Goal: Information Seeking & Learning: Compare options

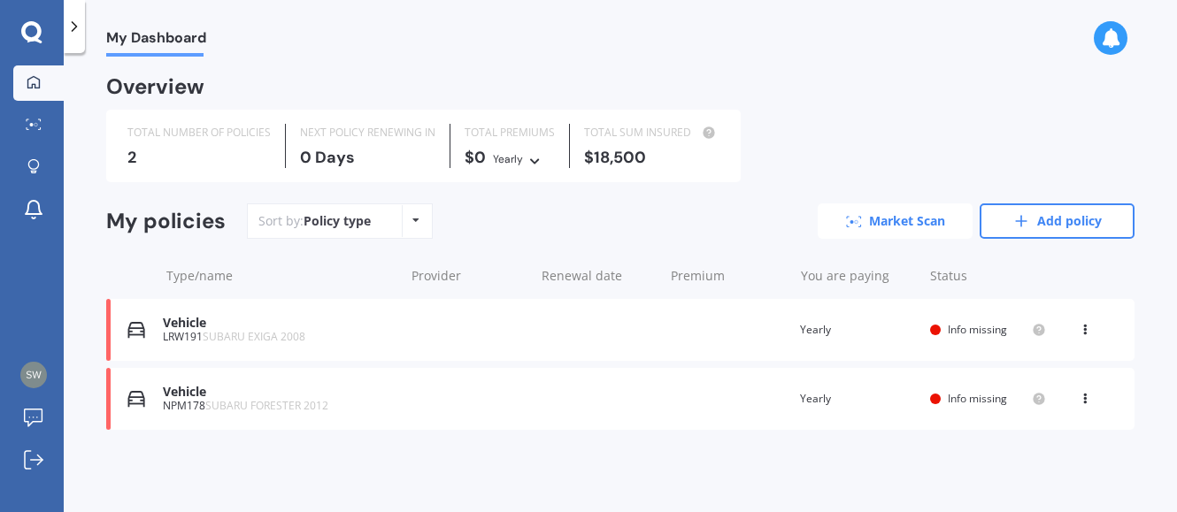
click at [941, 215] on link "Market Scan" at bounding box center [895, 221] width 155 height 35
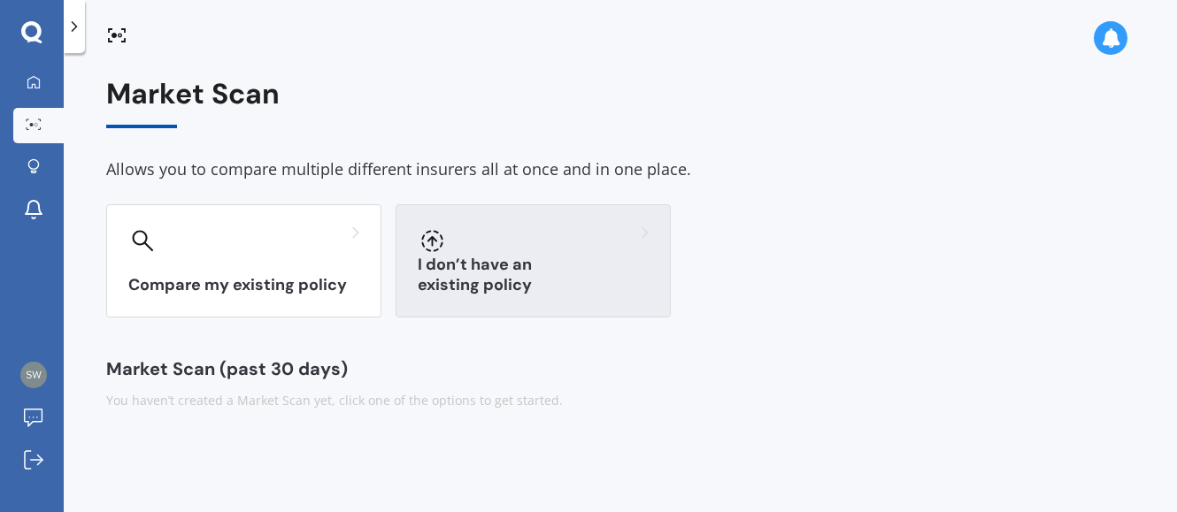
click at [503, 268] on div "I don’t have an existing policy" at bounding box center [533, 260] width 275 height 113
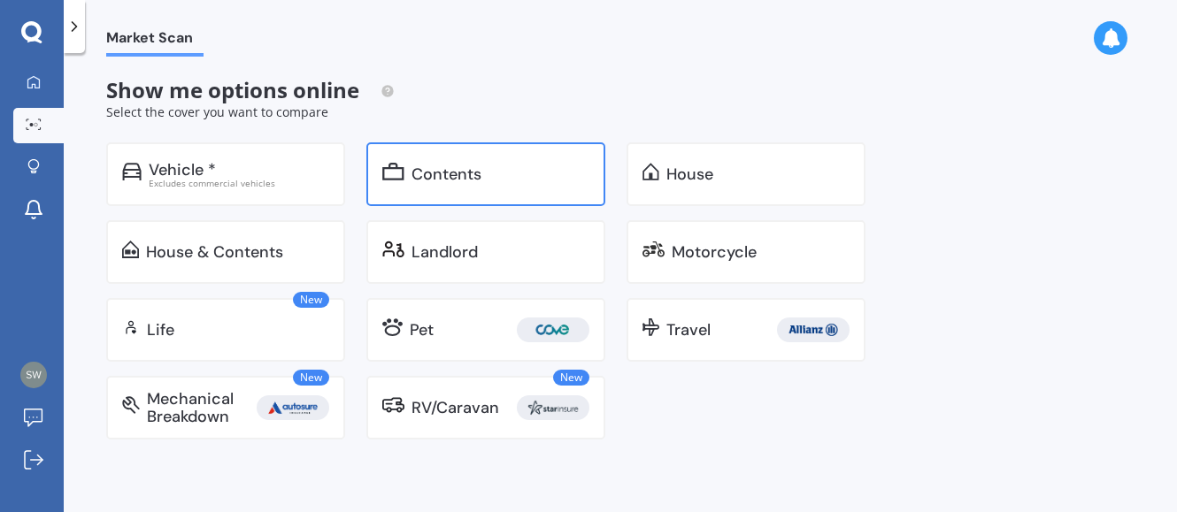
click at [488, 159] on div "Contents" at bounding box center [485, 174] width 239 height 64
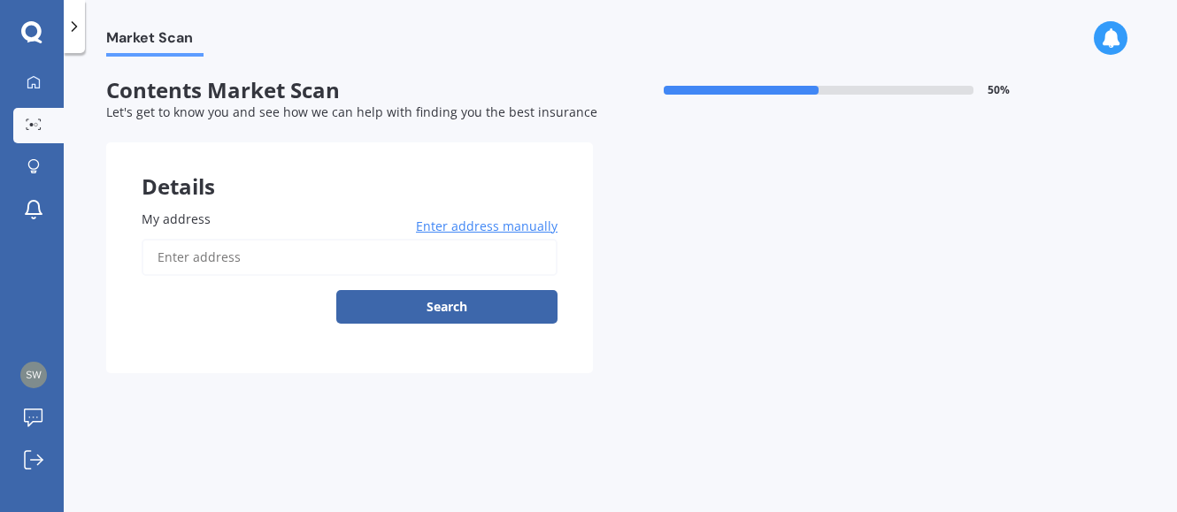
click at [270, 261] on input "My address" at bounding box center [350, 257] width 416 height 37
type input "[STREET_ADDRESS][PERSON_NAME]"
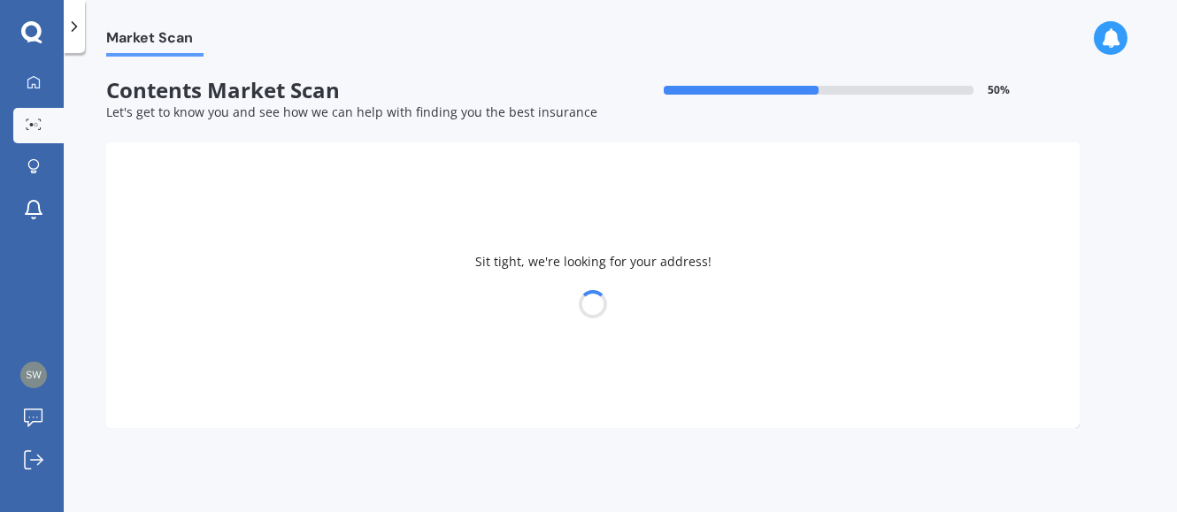
select select "15"
select select "11"
select select "1989"
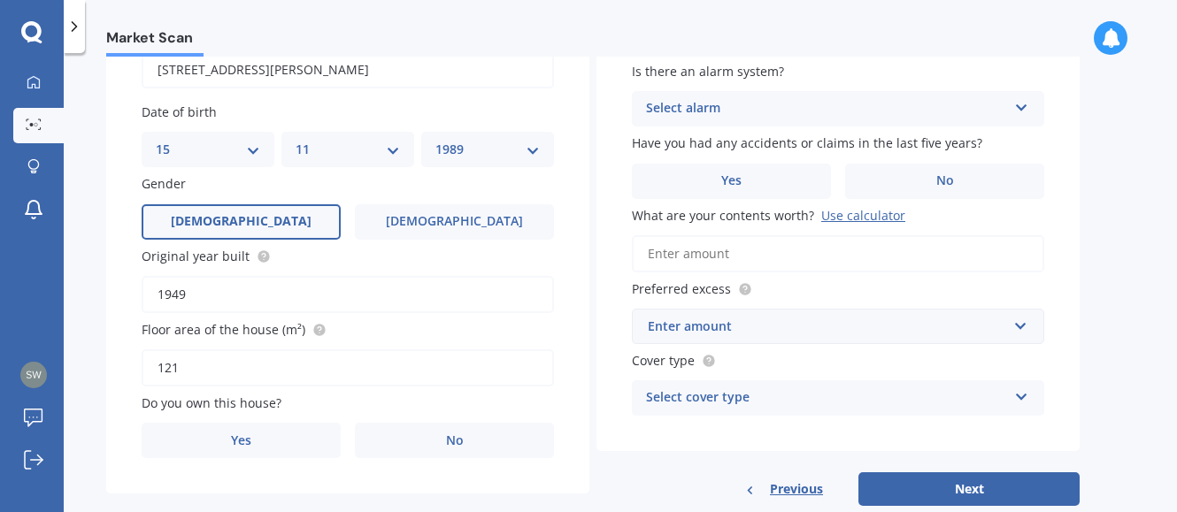
scroll to position [188, 0]
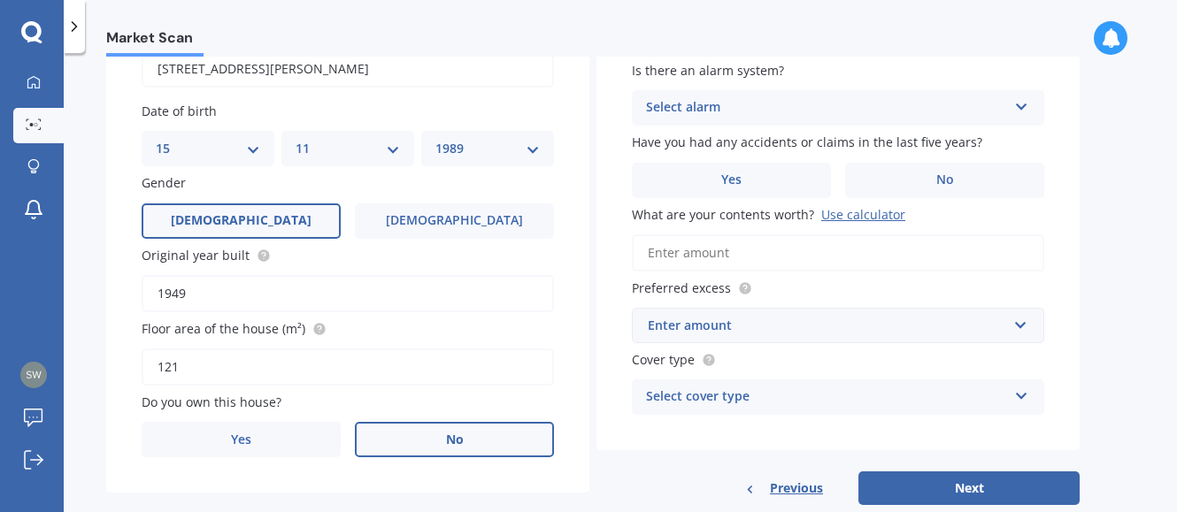
click at [457, 442] on span "No" at bounding box center [455, 440] width 18 height 15
click at [0, 0] on input "No" at bounding box center [0, 0] width 0 height 0
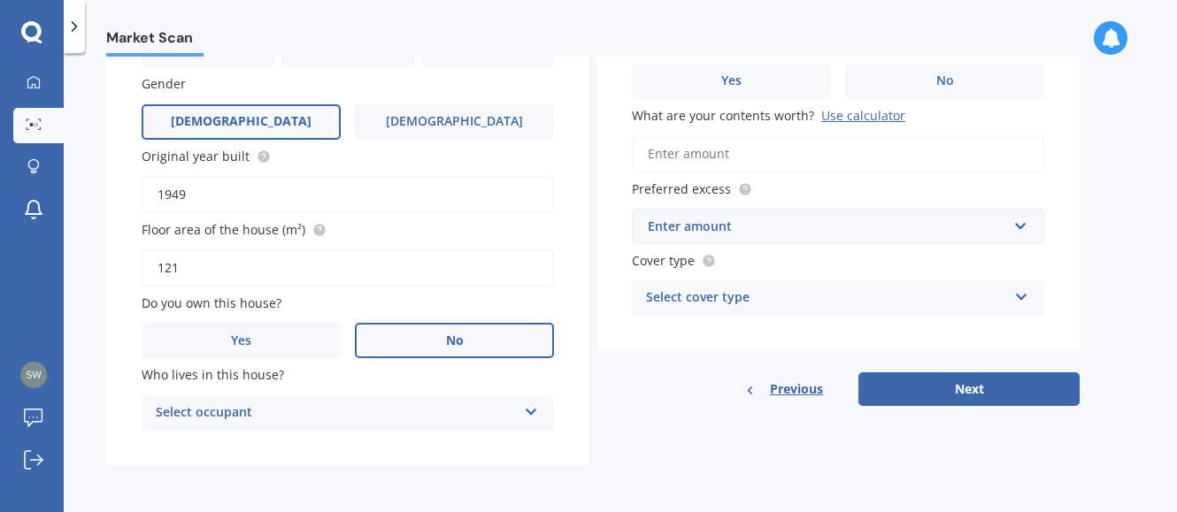
click at [476, 412] on div "Select occupant" at bounding box center [336, 413] width 361 height 21
click at [466, 441] on div "Tenant" at bounding box center [347, 448] width 411 height 32
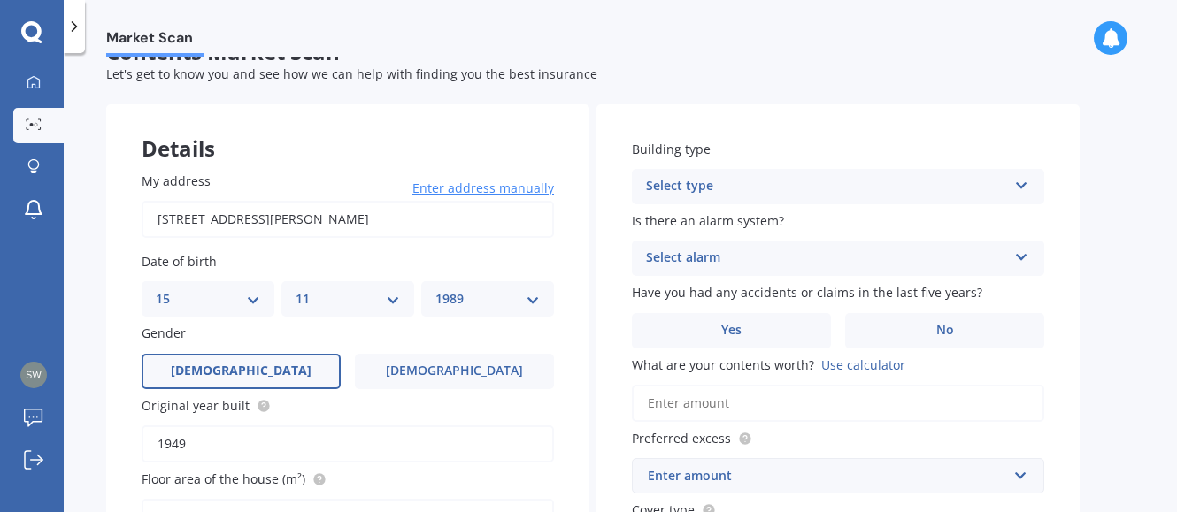
scroll to position [0, 0]
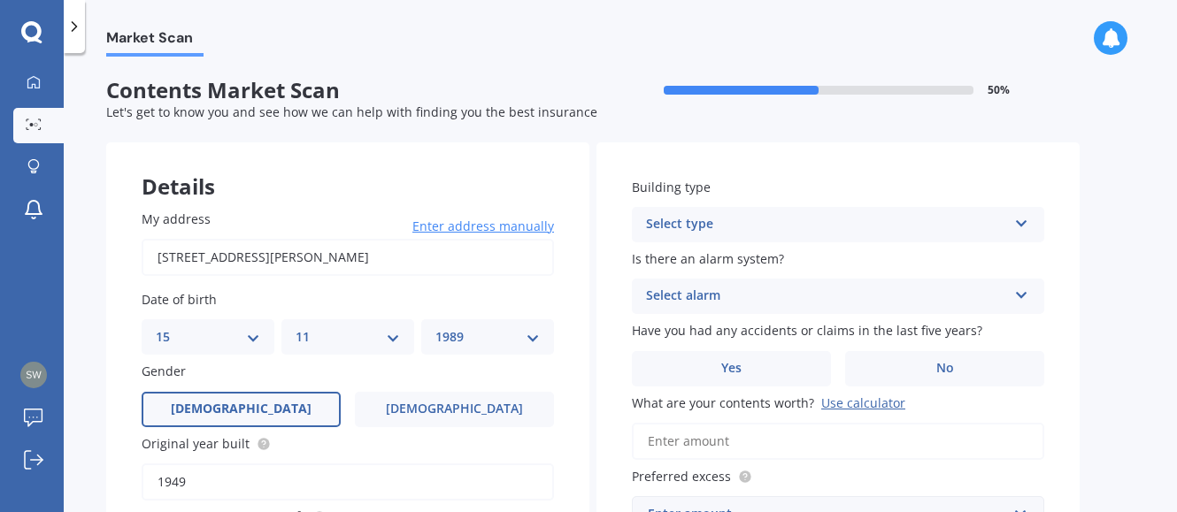
click at [757, 218] on div "Select type" at bounding box center [826, 224] width 361 height 21
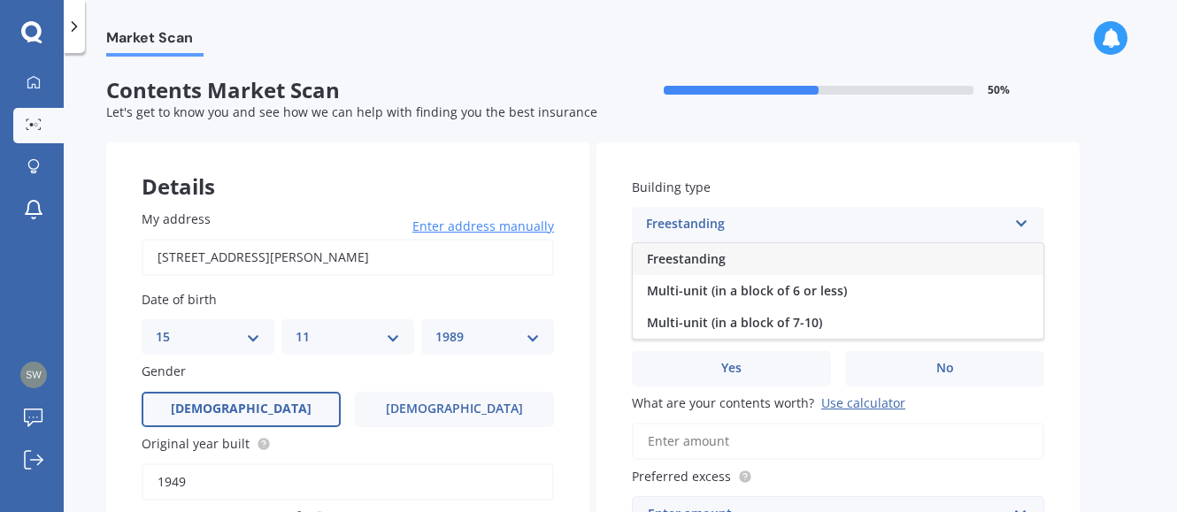
click at [761, 267] on div "Freestanding" at bounding box center [838, 259] width 411 height 32
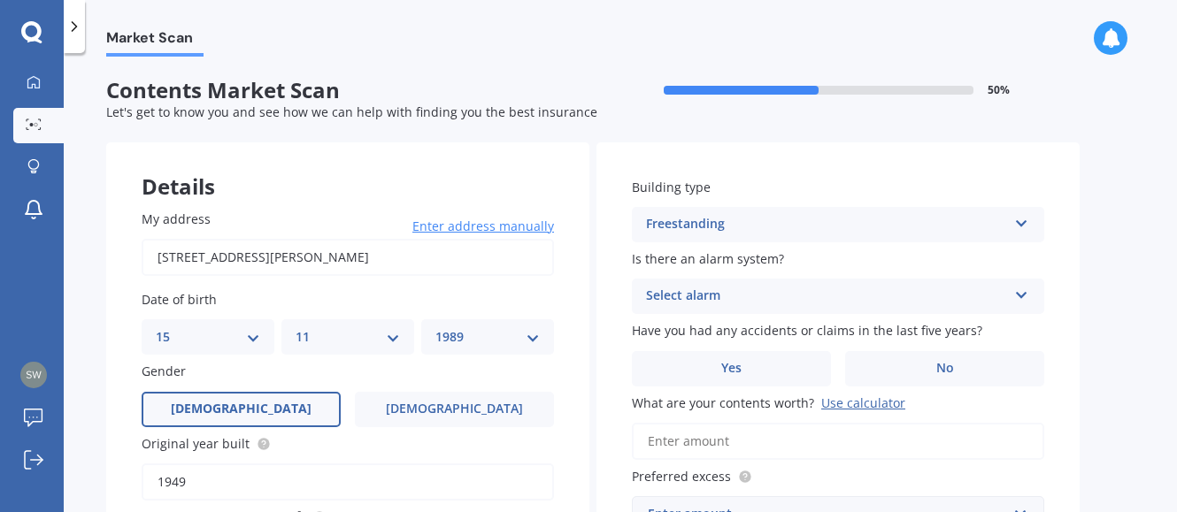
click at [759, 299] on div "Select alarm" at bounding box center [826, 296] width 361 height 21
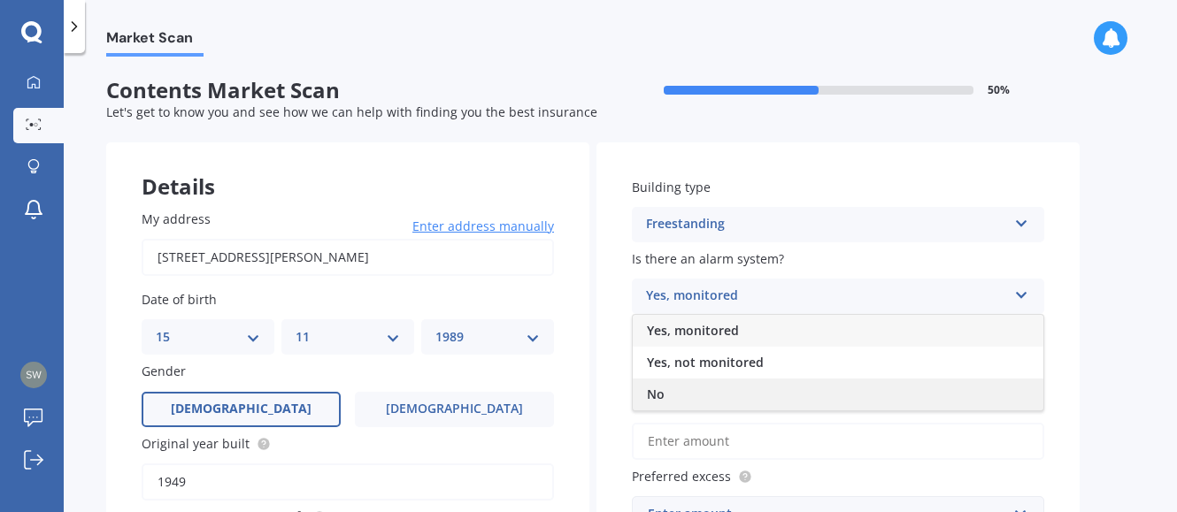
click at [750, 388] on div "No" at bounding box center [838, 395] width 411 height 32
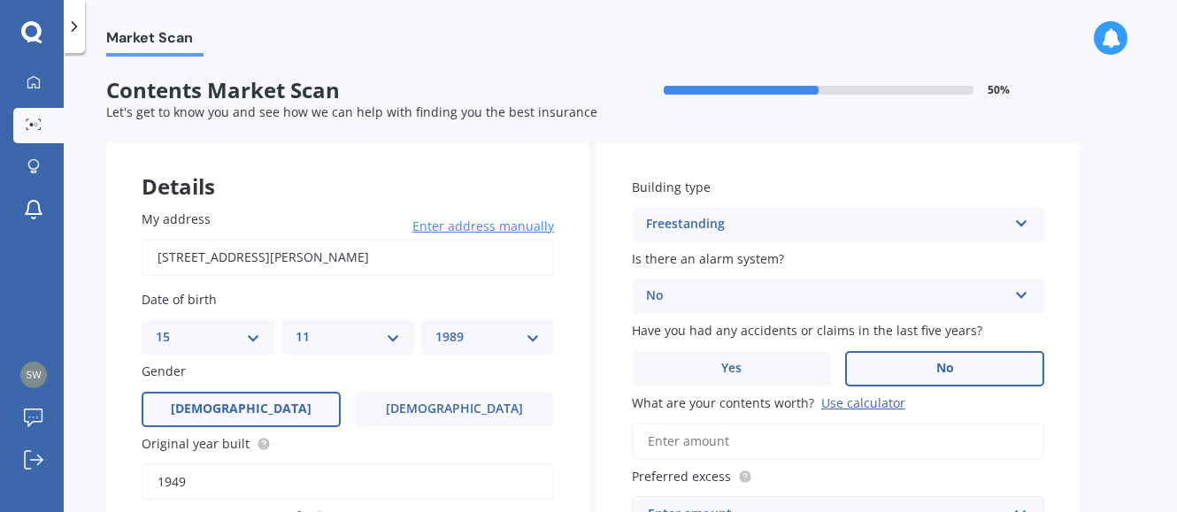
click at [861, 375] on label "No" at bounding box center [944, 368] width 199 height 35
click at [0, 0] on input "No" at bounding box center [0, 0] width 0 height 0
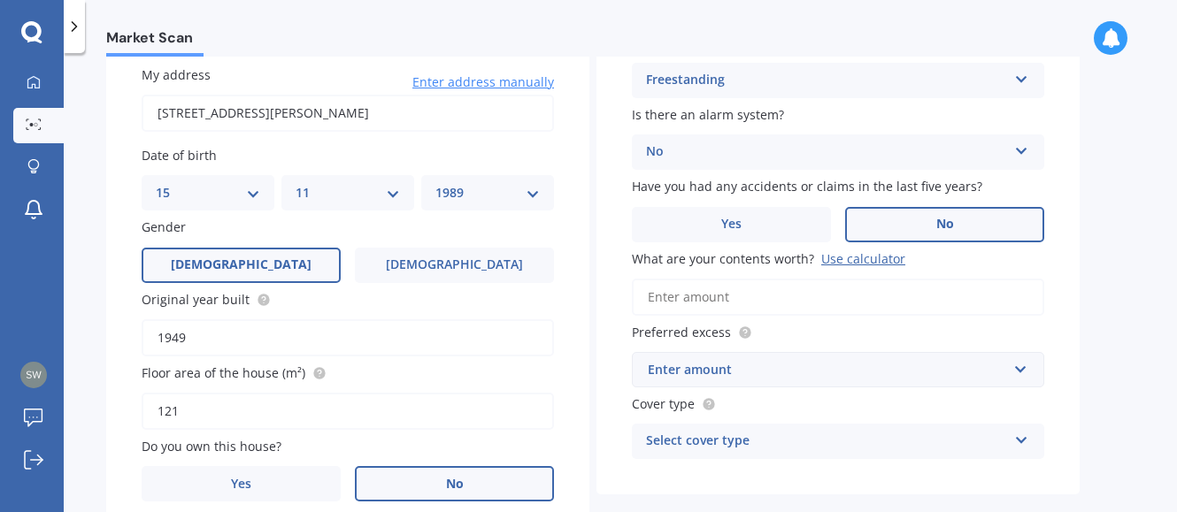
scroll to position [147, 0]
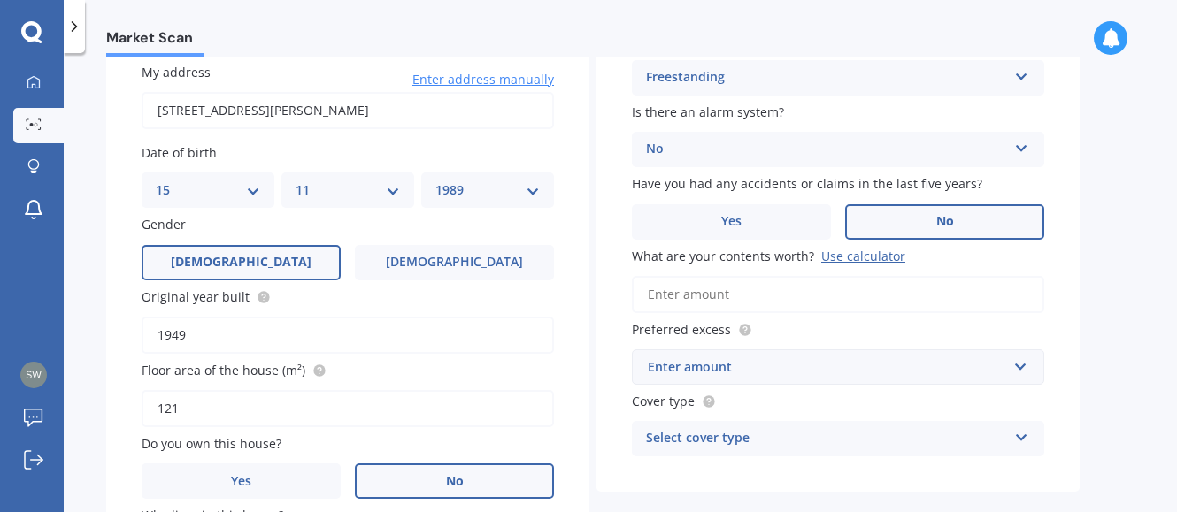
click at [850, 254] on div "Use calculator" at bounding box center [863, 256] width 84 height 17
click at [850, 276] on input "What are your contents worth? Use calculator" at bounding box center [838, 294] width 412 height 37
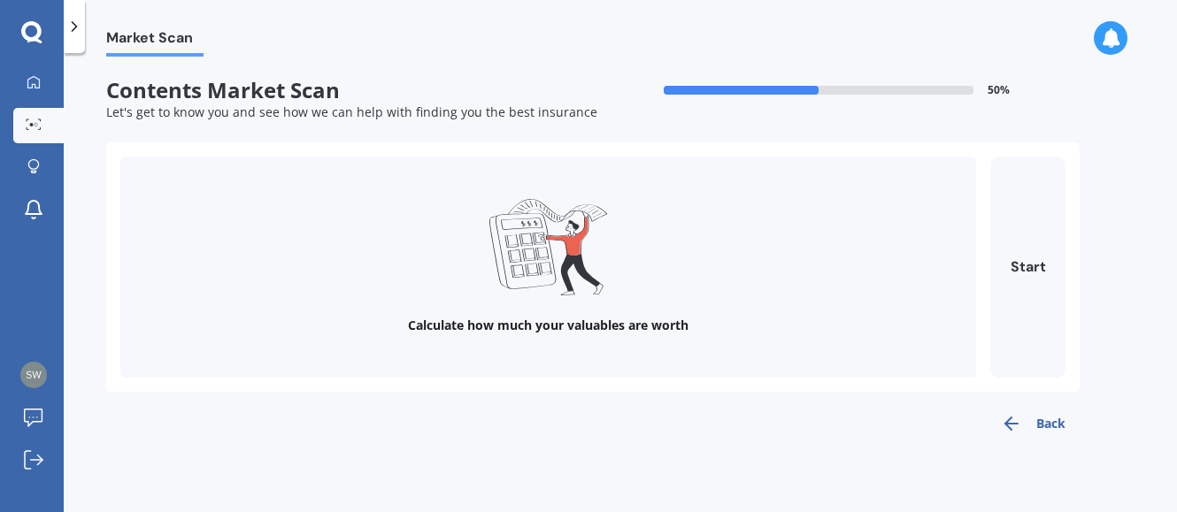
click at [1017, 425] on icon "button" at bounding box center [1011, 423] width 21 height 21
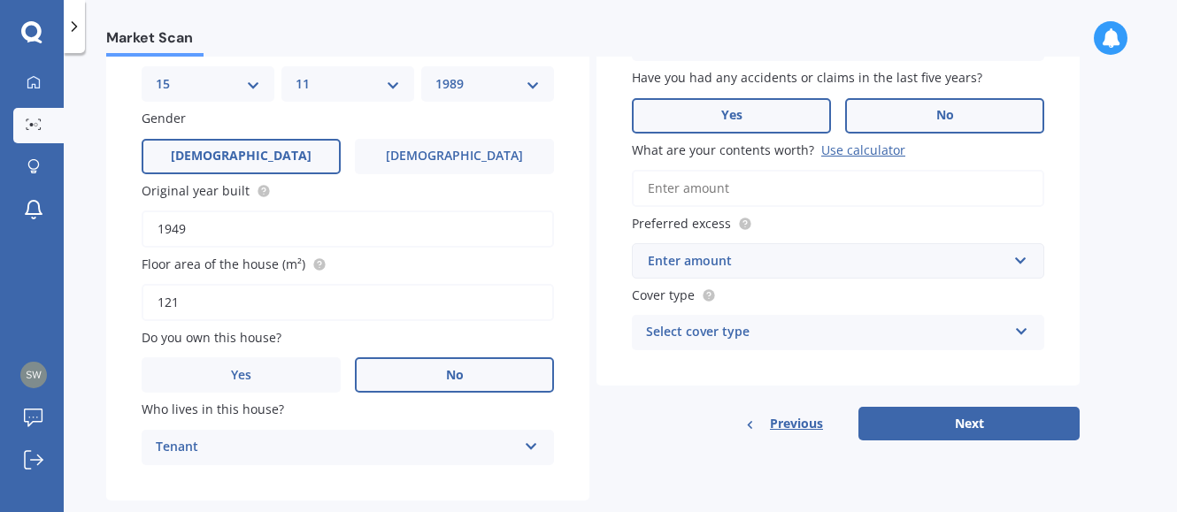
scroll to position [254, 0]
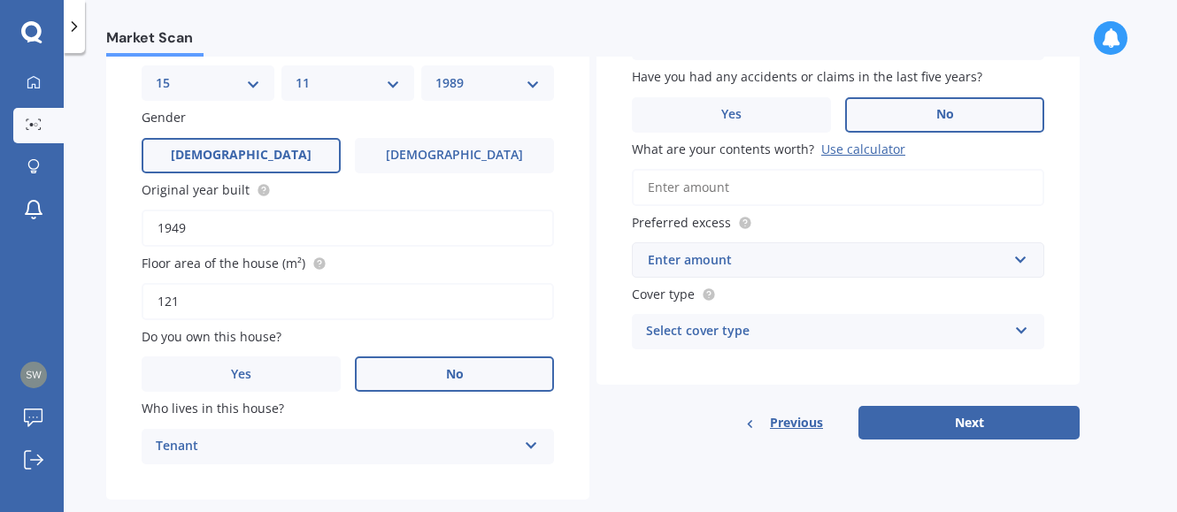
click at [856, 169] on input "What are your contents worth? Use calculator" at bounding box center [838, 187] width 412 height 37
type input "$15,000"
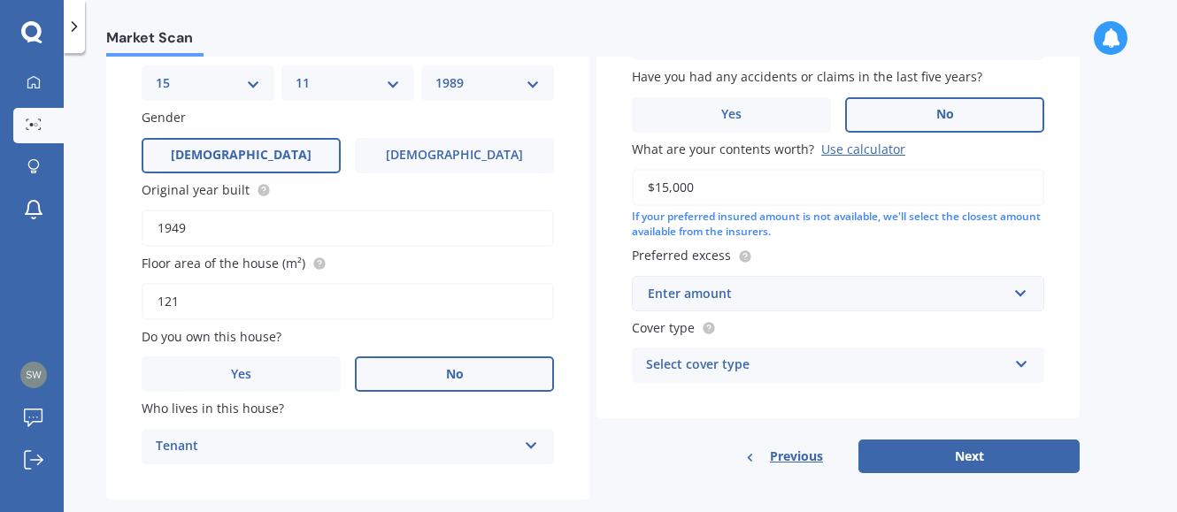
click at [794, 284] on div "Enter amount" at bounding box center [827, 293] width 359 height 19
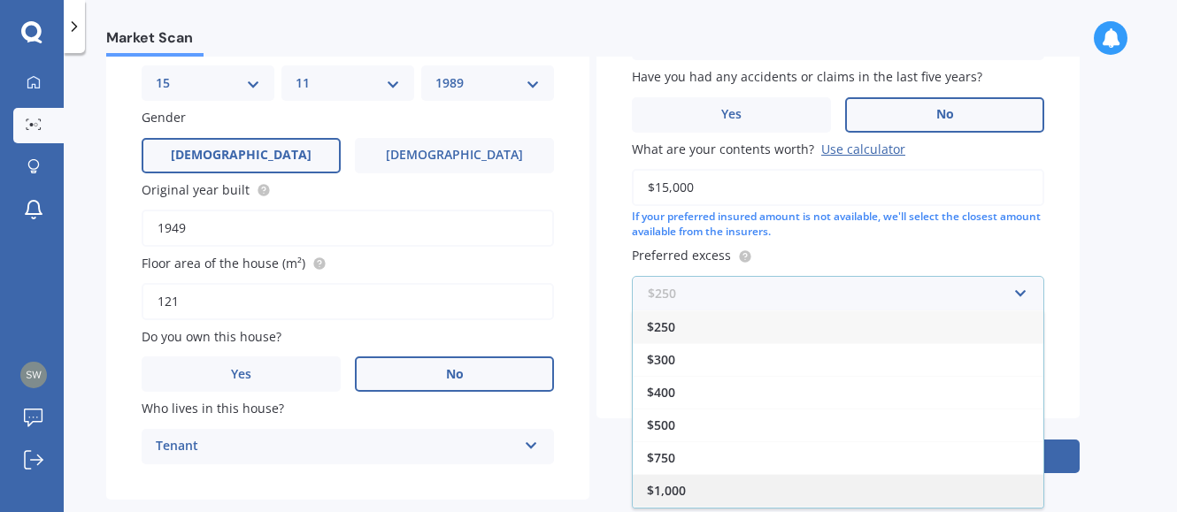
scroll to position [32, 0]
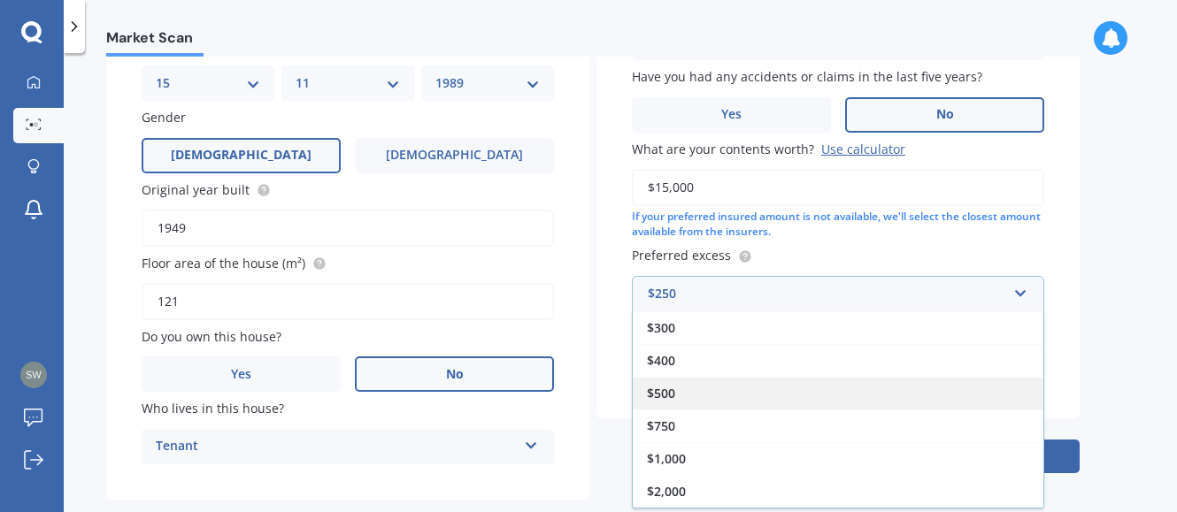
click at [758, 397] on div "$500" at bounding box center [838, 393] width 411 height 33
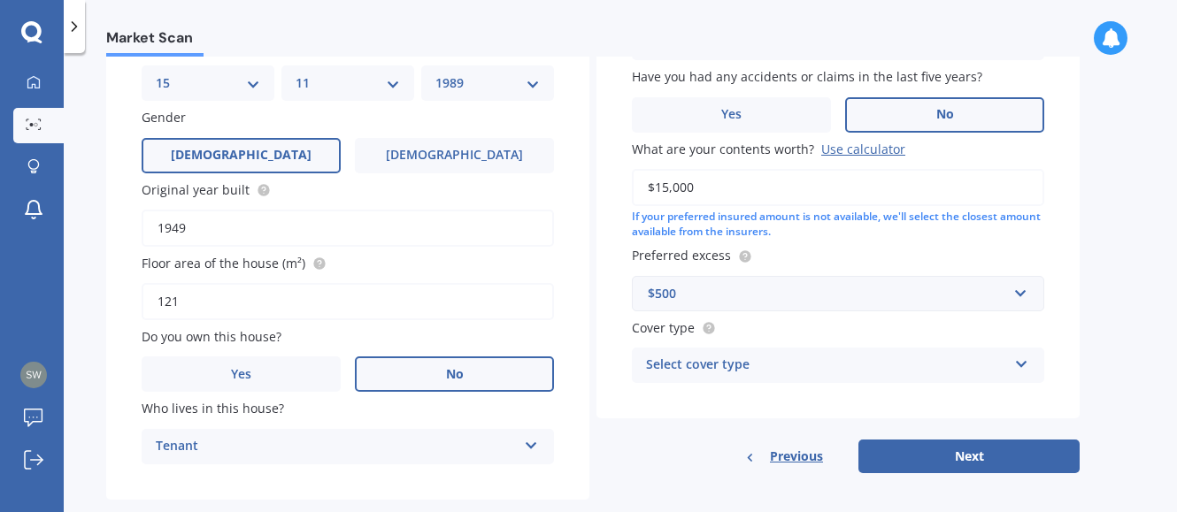
click at [791, 363] on div "Select cover type" at bounding box center [826, 365] width 361 height 21
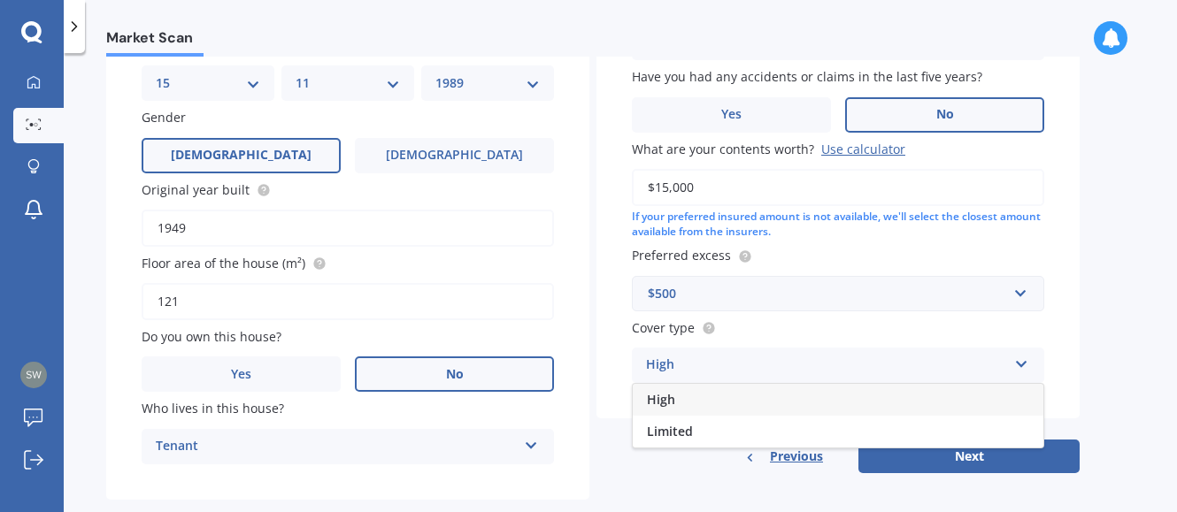
click at [776, 408] on div "High" at bounding box center [838, 400] width 411 height 32
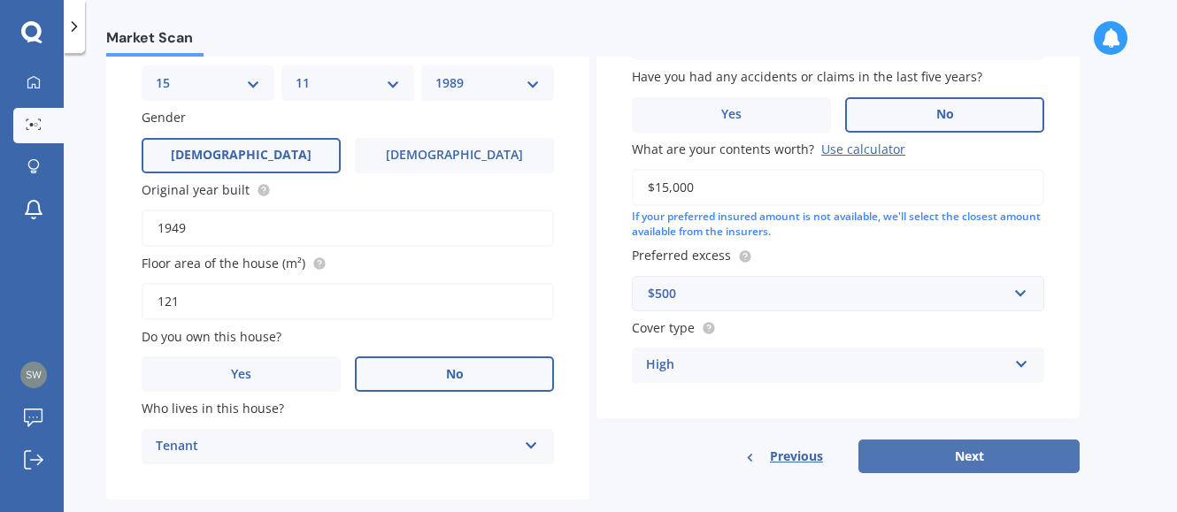
click at [954, 465] on button "Next" at bounding box center [968, 457] width 221 height 34
select select "15"
select select "11"
select select "1989"
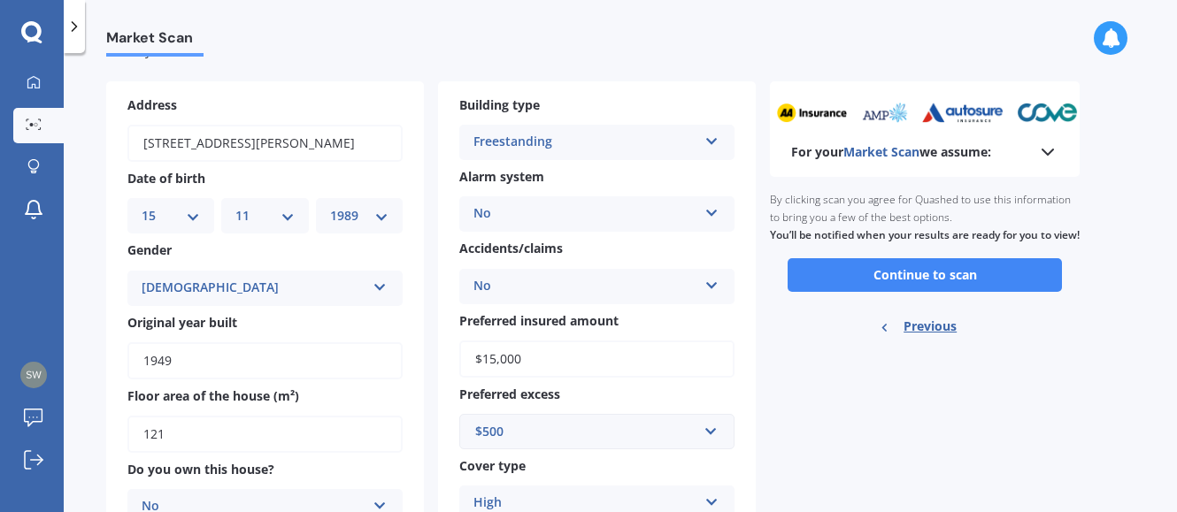
scroll to position [58, 0]
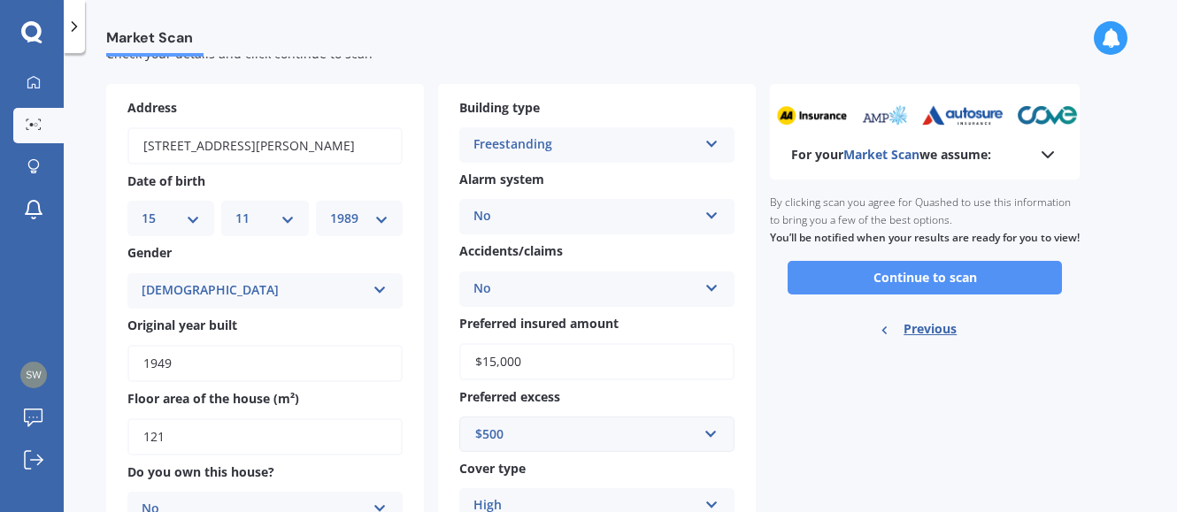
click at [902, 295] on button "Continue to scan" at bounding box center [924, 278] width 274 height 34
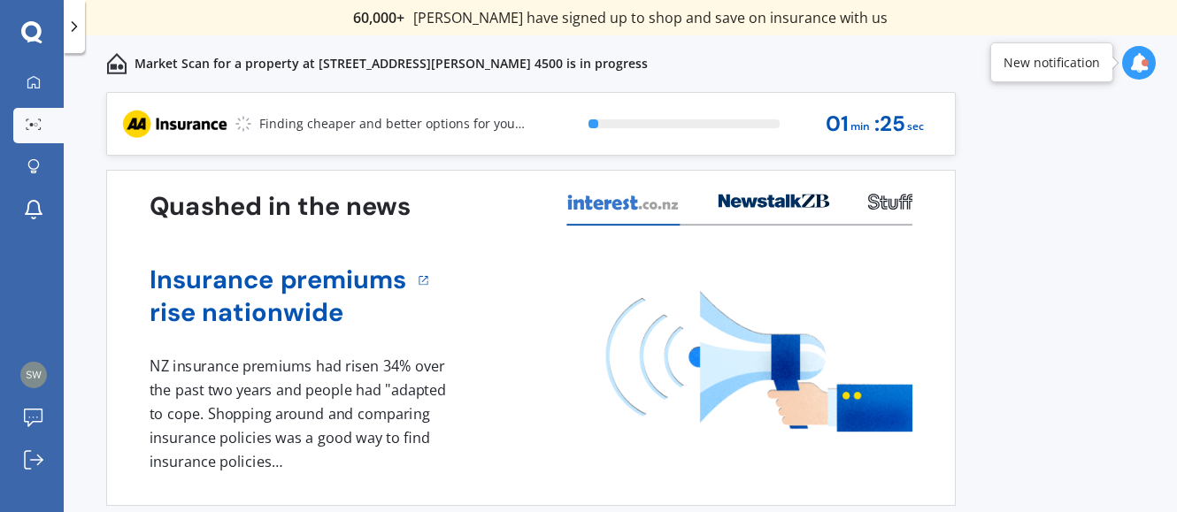
scroll to position [63, 0]
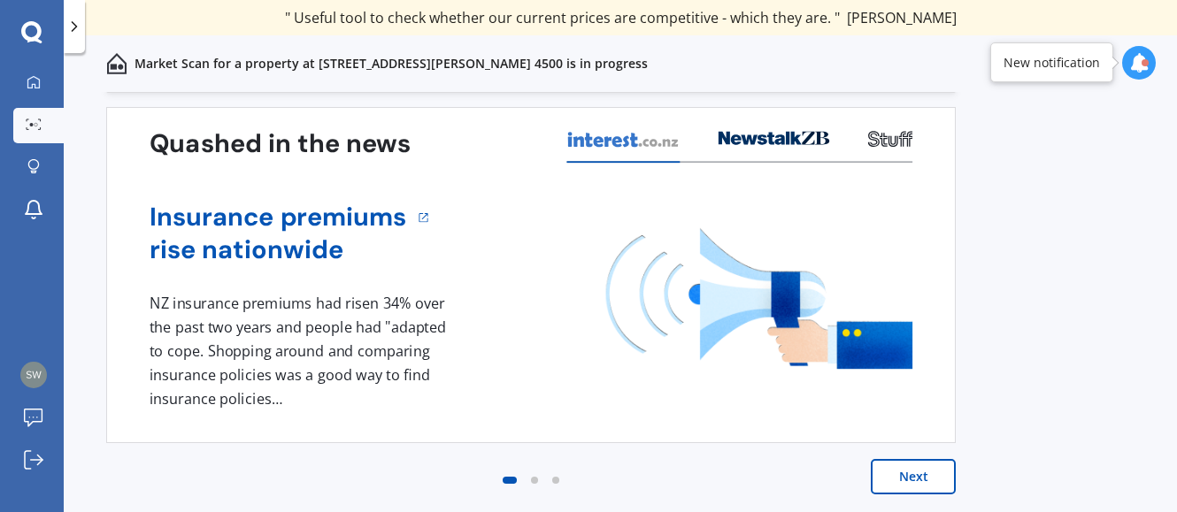
click at [911, 482] on button "Next" at bounding box center [913, 476] width 85 height 35
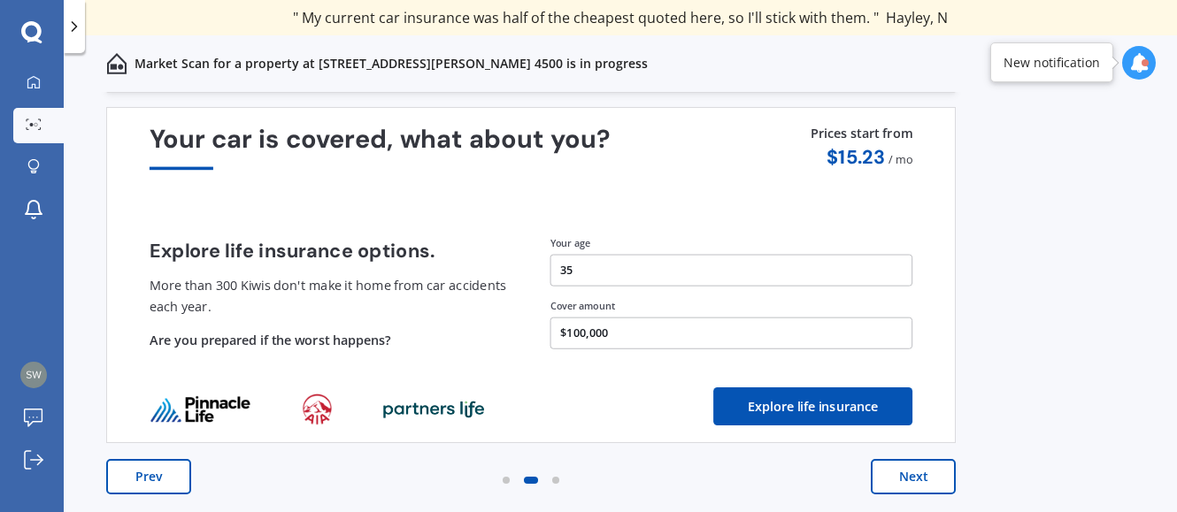
click at [895, 488] on button "Next" at bounding box center [913, 476] width 85 height 35
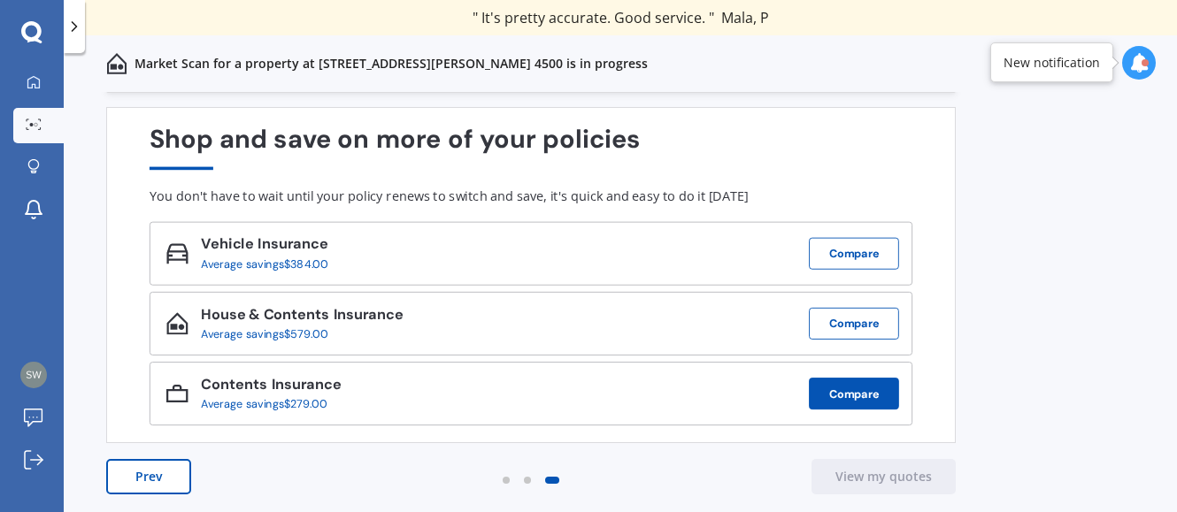
click at [877, 403] on button "Compare" at bounding box center [854, 394] width 90 height 32
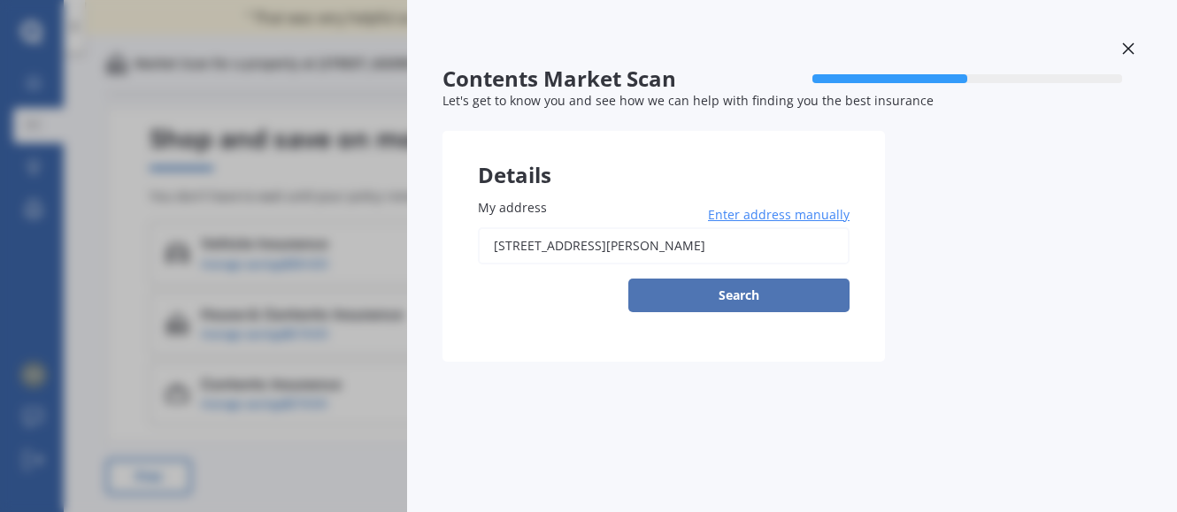
click at [786, 294] on button "Search" at bounding box center [738, 296] width 221 height 34
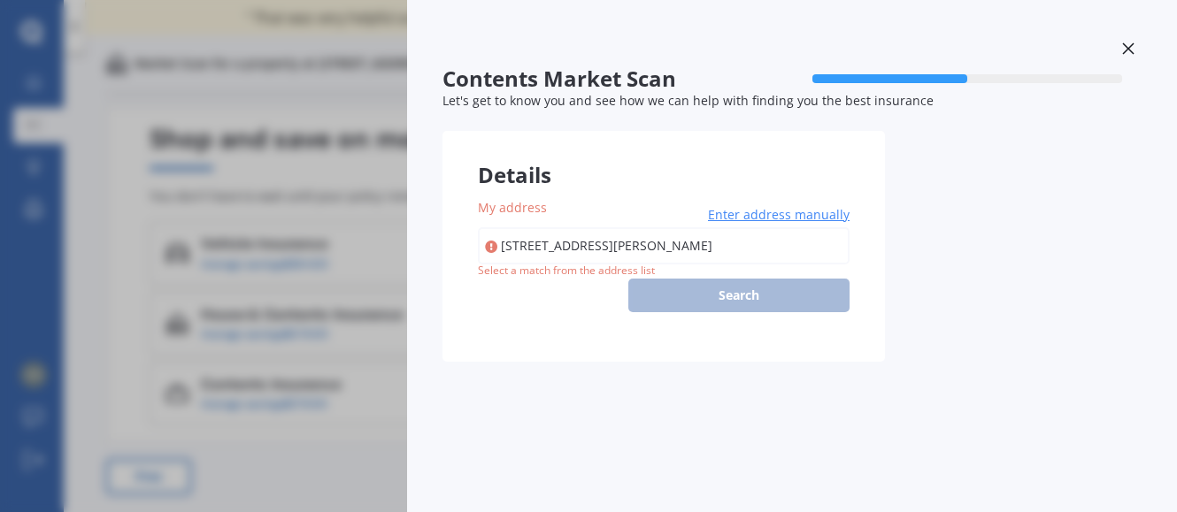
click at [273, 496] on div "Contents Market Scan 50 % Let's get to know you and see how we can help with fi…" at bounding box center [588, 256] width 1177 height 512
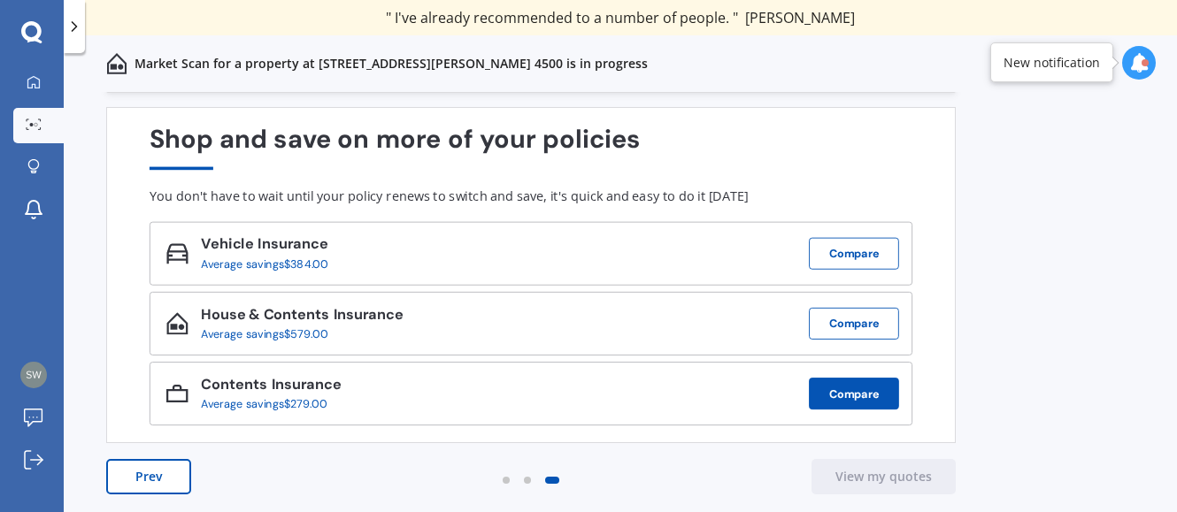
click at [859, 398] on button "Compare" at bounding box center [854, 394] width 90 height 32
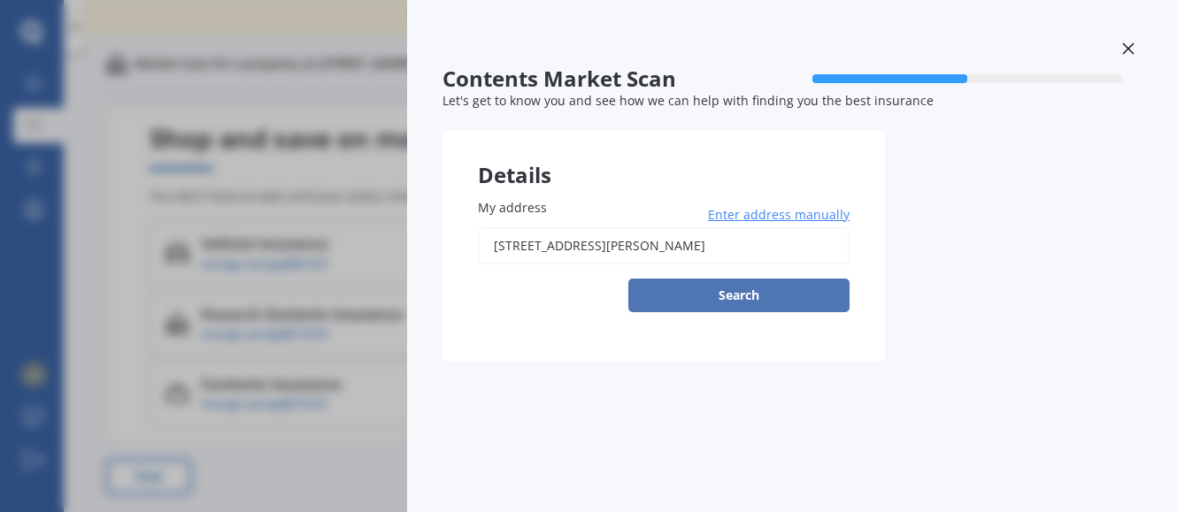
click at [726, 288] on button "Search" at bounding box center [738, 296] width 221 height 34
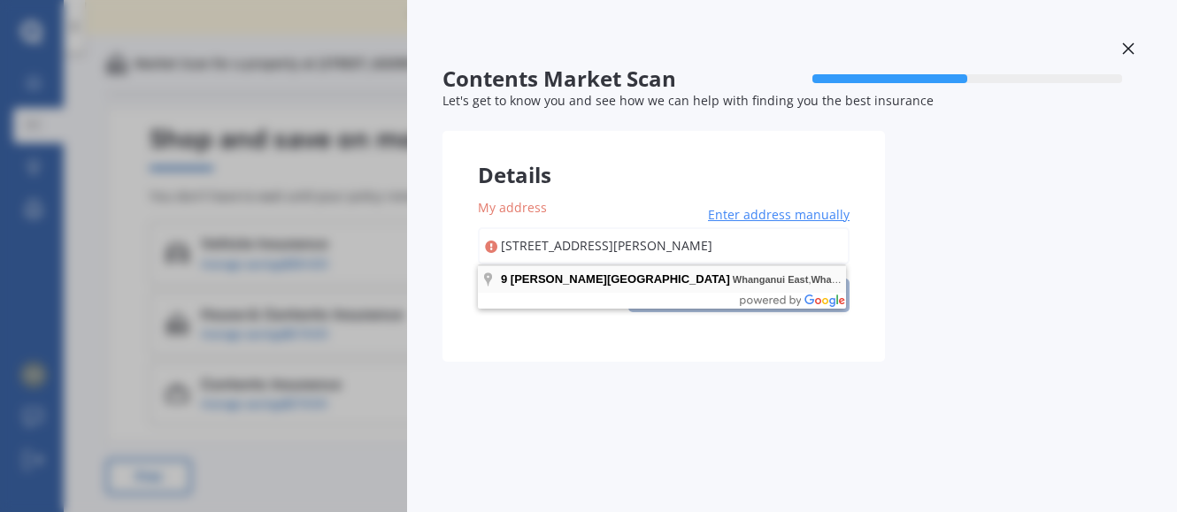
type input "[STREET_ADDRESS][PERSON_NAME]"
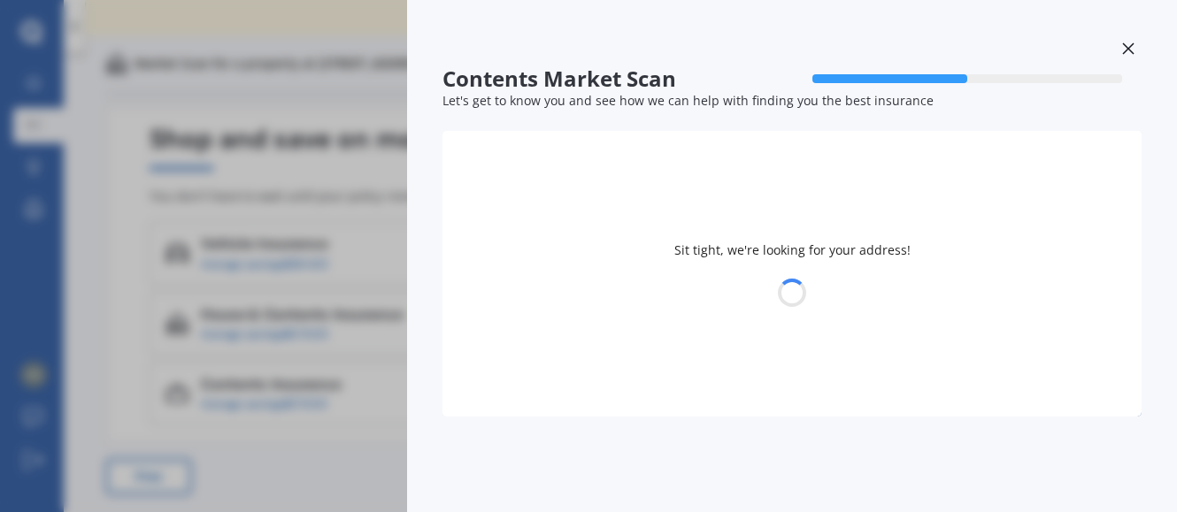
select select "15"
select select "11"
select select "1989"
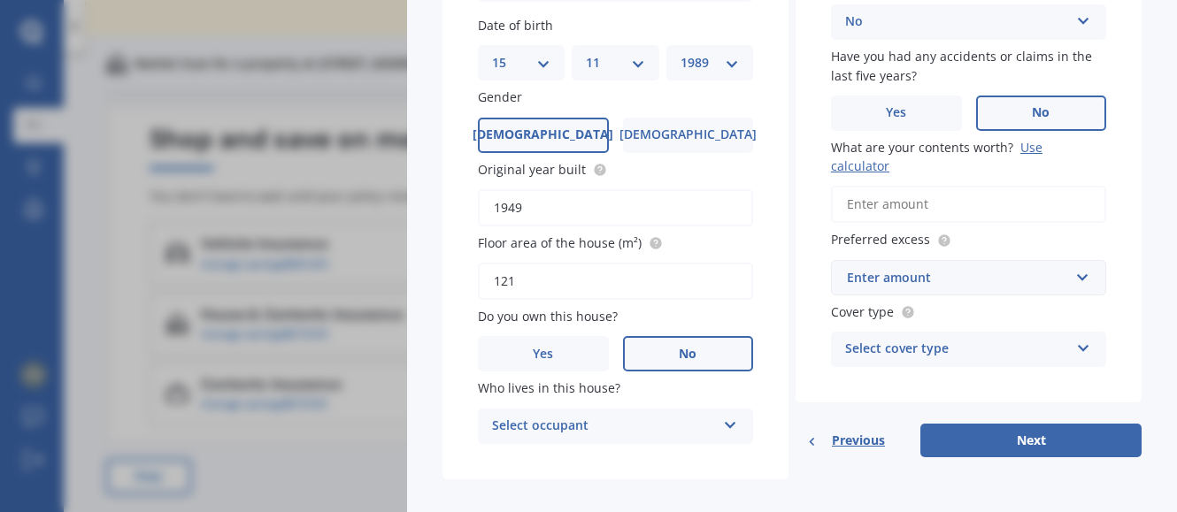
scroll to position [280, 0]
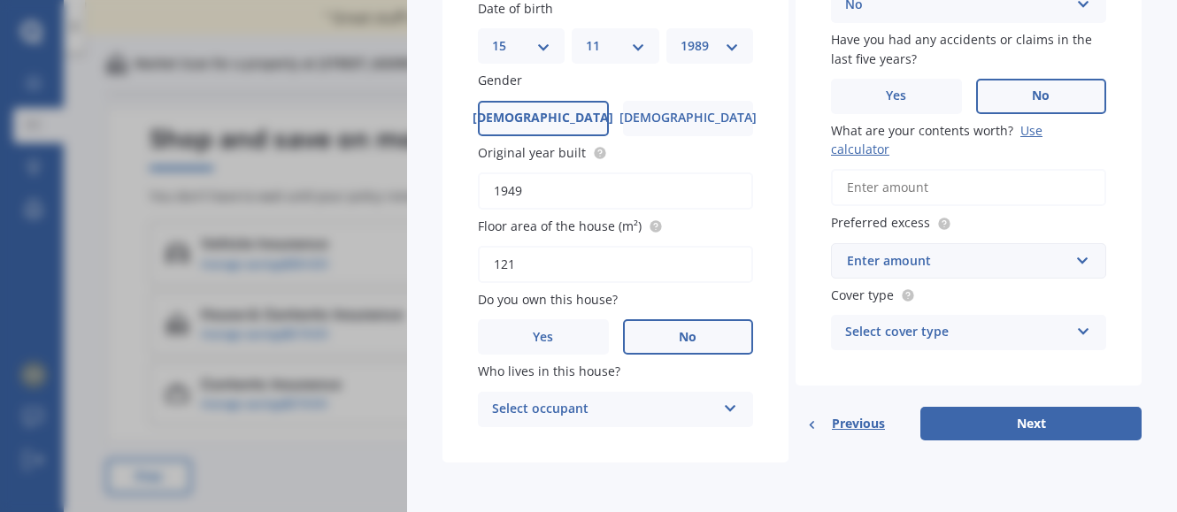
click at [1021, 191] on input "What are your contents worth? Use calculator" at bounding box center [968, 187] width 275 height 37
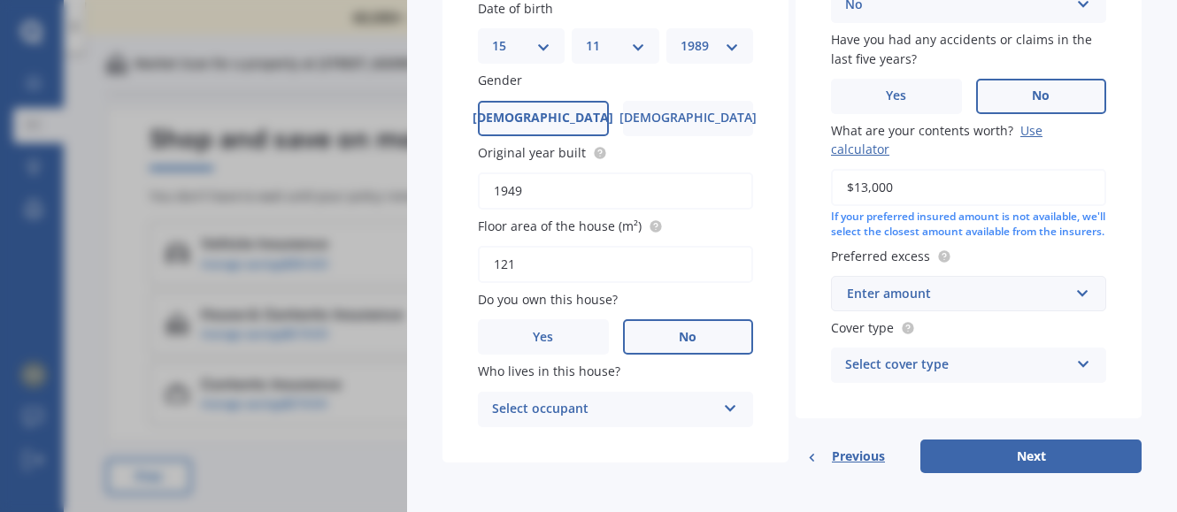
click at [863, 193] on input "$13,000" at bounding box center [968, 187] width 275 height 37
type input "$15,000"
click at [995, 303] on div "Enter amount" at bounding box center [958, 293] width 222 height 19
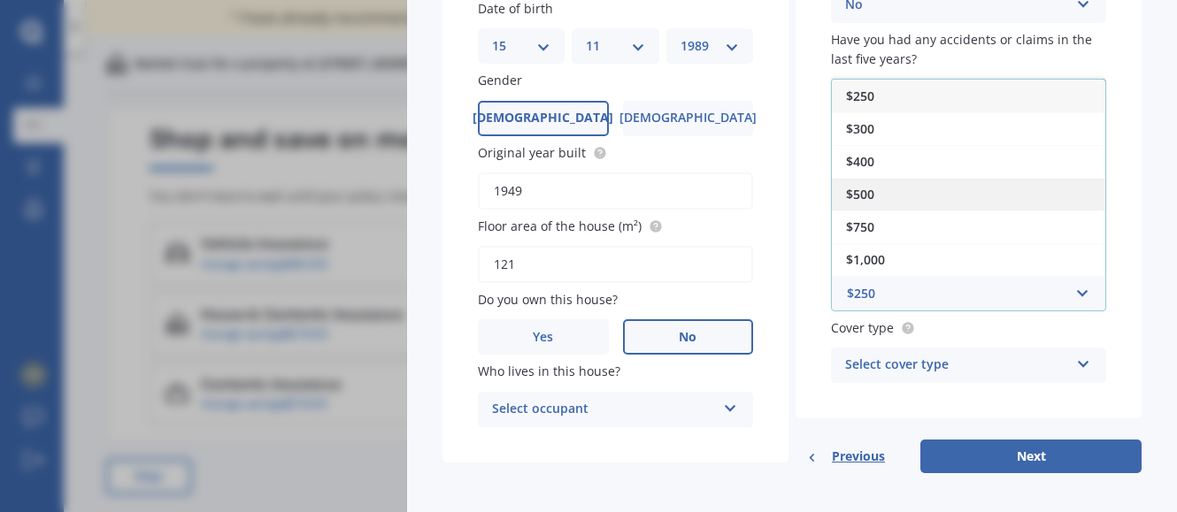
click at [1010, 196] on div "$500" at bounding box center [968, 194] width 273 height 33
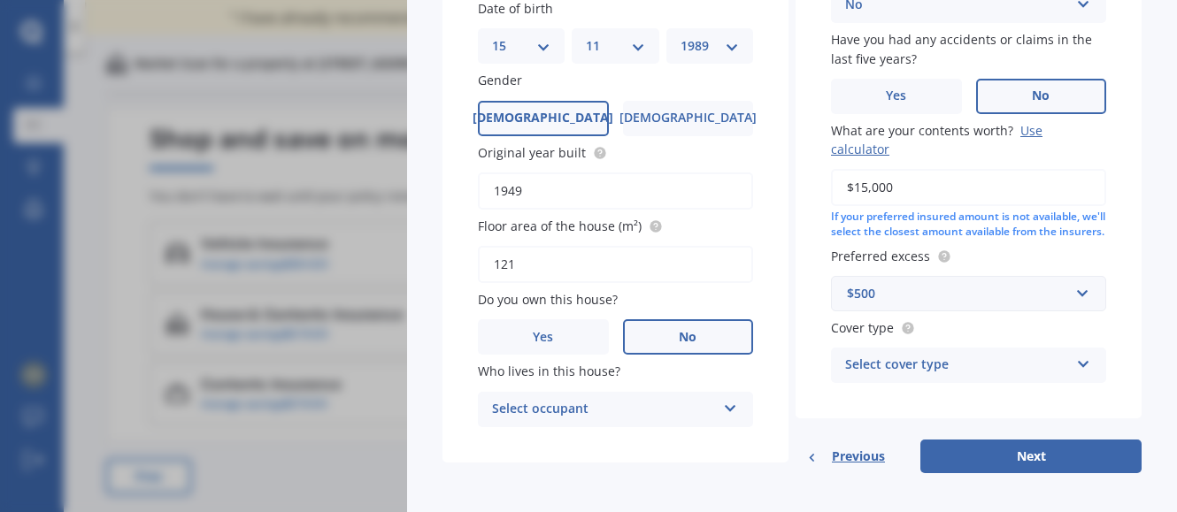
click at [1002, 376] on div "Select cover type" at bounding box center [957, 365] width 224 height 21
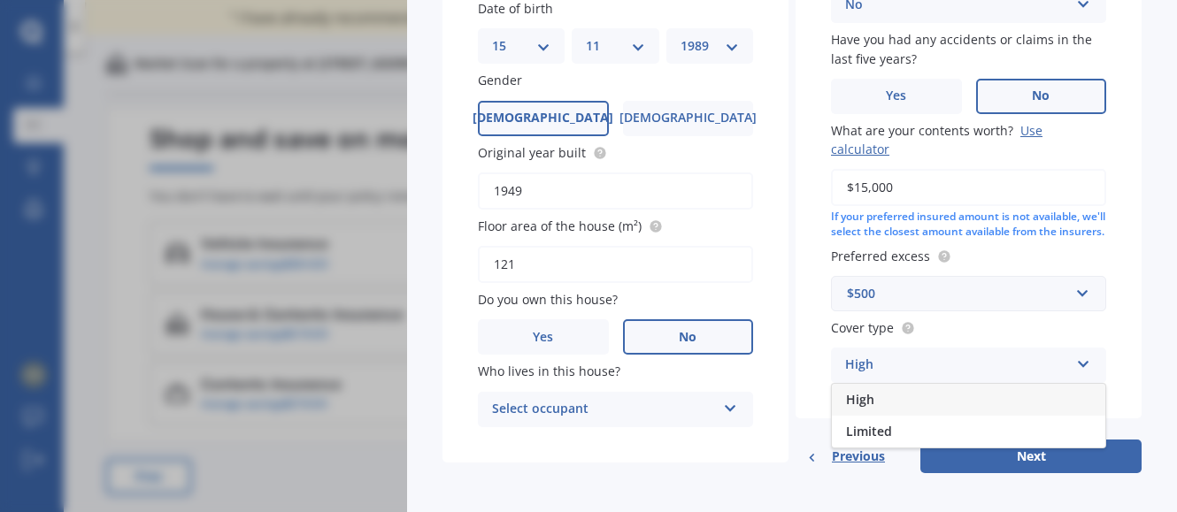
click at [992, 416] on div "High" at bounding box center [968, 400] width 273 height 32
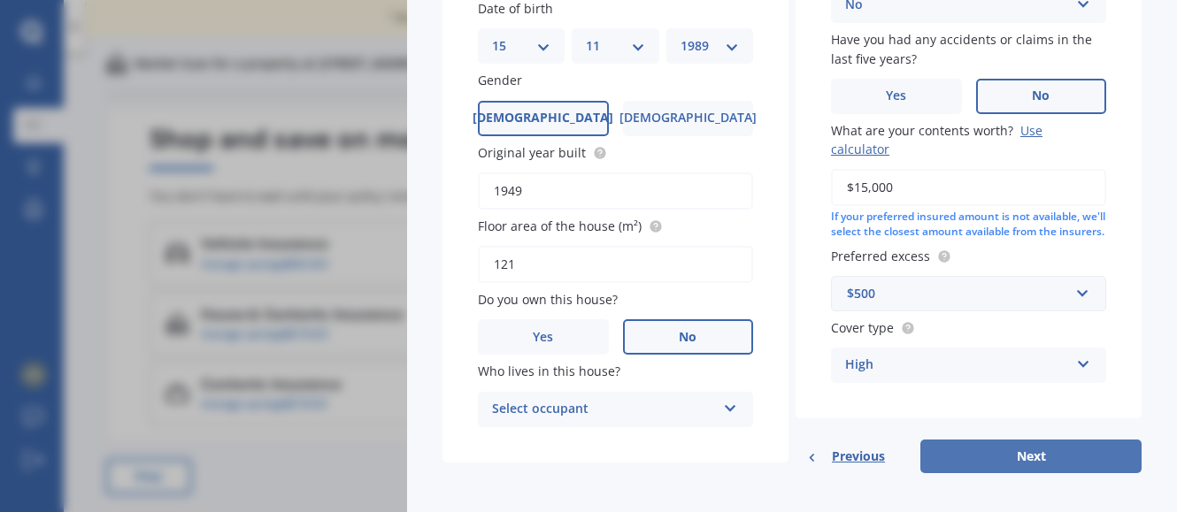
click at [984, 472] on button "Next" at bounding box center [1030, 457] width 221 height 34
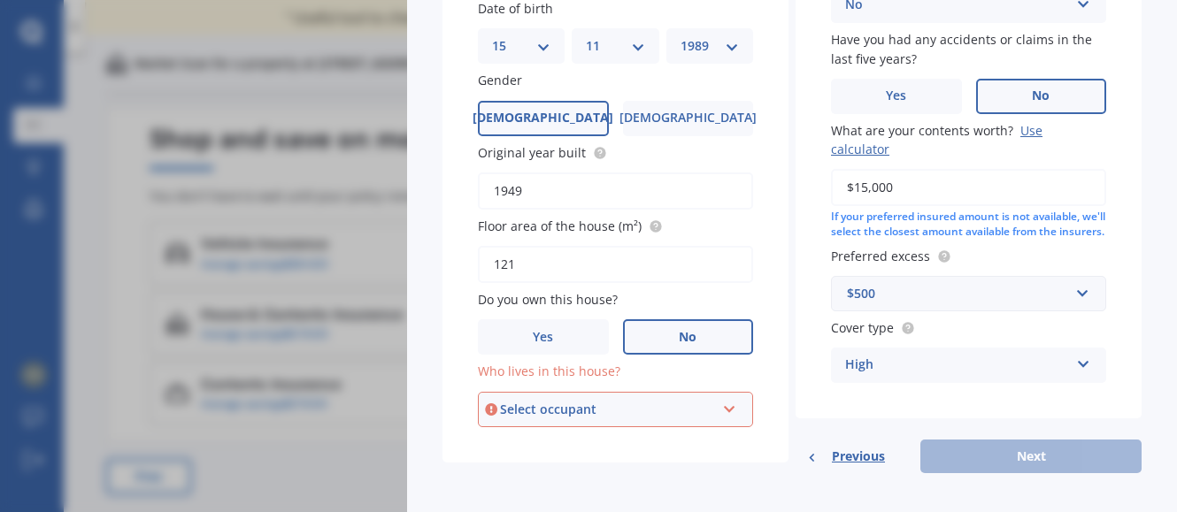
click at [728, 403] on icon at bounding box center [729, 406] width 15 height 12
click at [715, 438] on div "Tenant" at bounding box center [616, 443] width 272 height 32
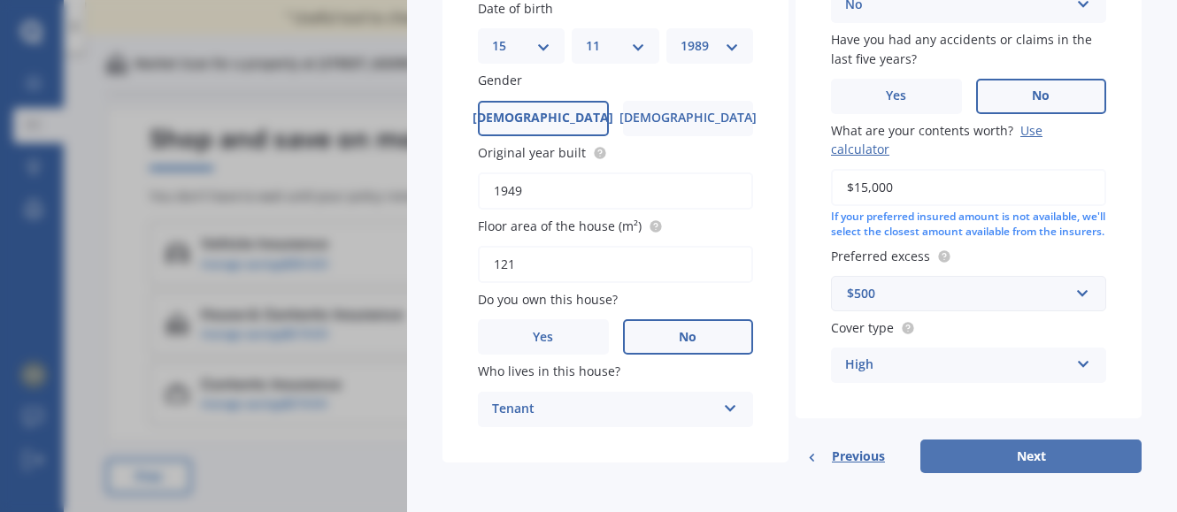
click at [987, 473] on button "Next" at bounding box center [1030, 457] width 221 height 34
select select "15"
select select "11"
select select "1989"
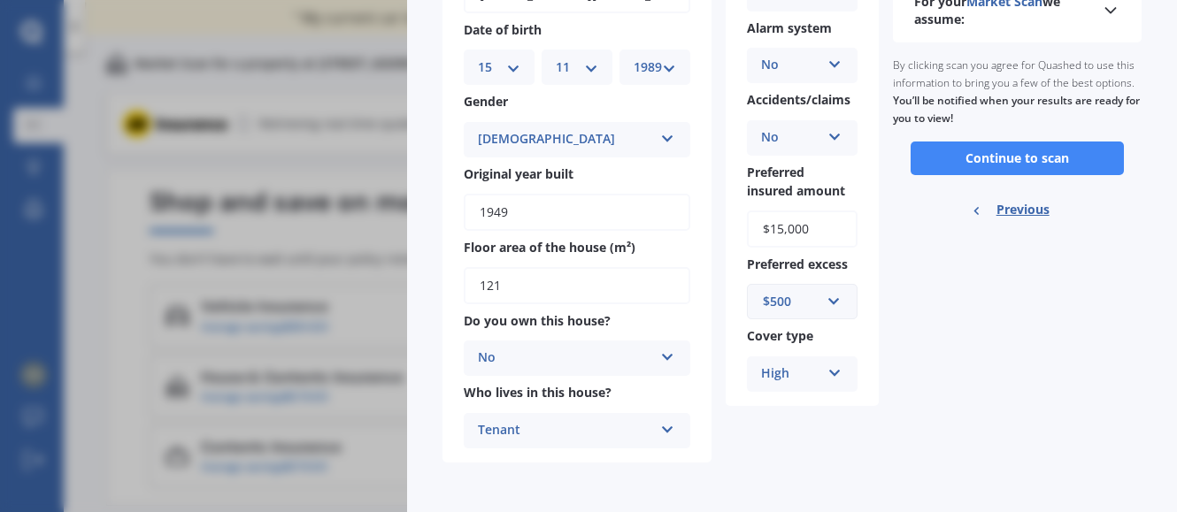
scroll to position [0, 0]
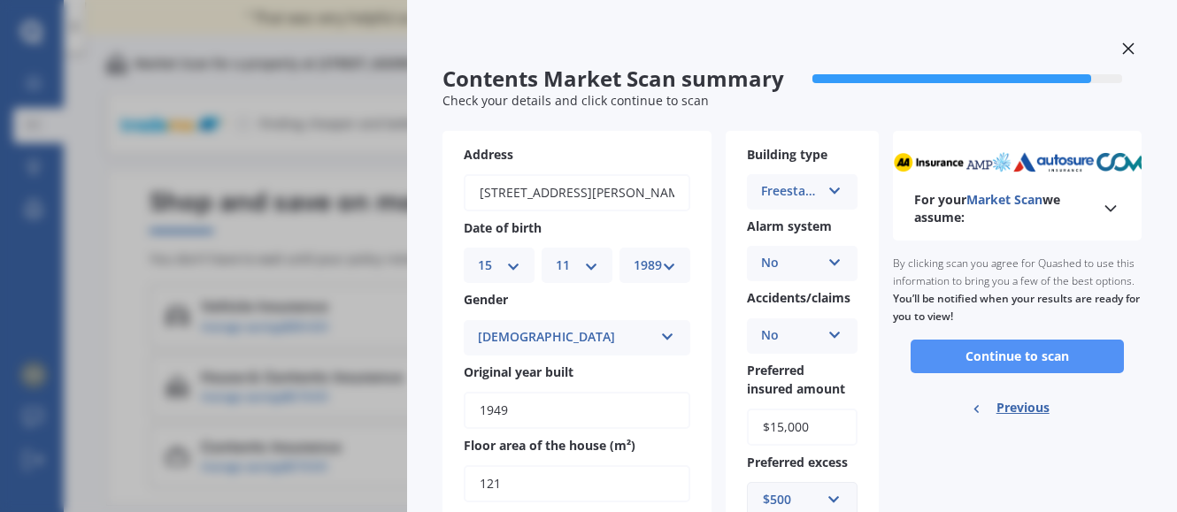
click at [1041, 373] on button "Continue to scan" at bounding box center [1016, 357] width 213 height 34
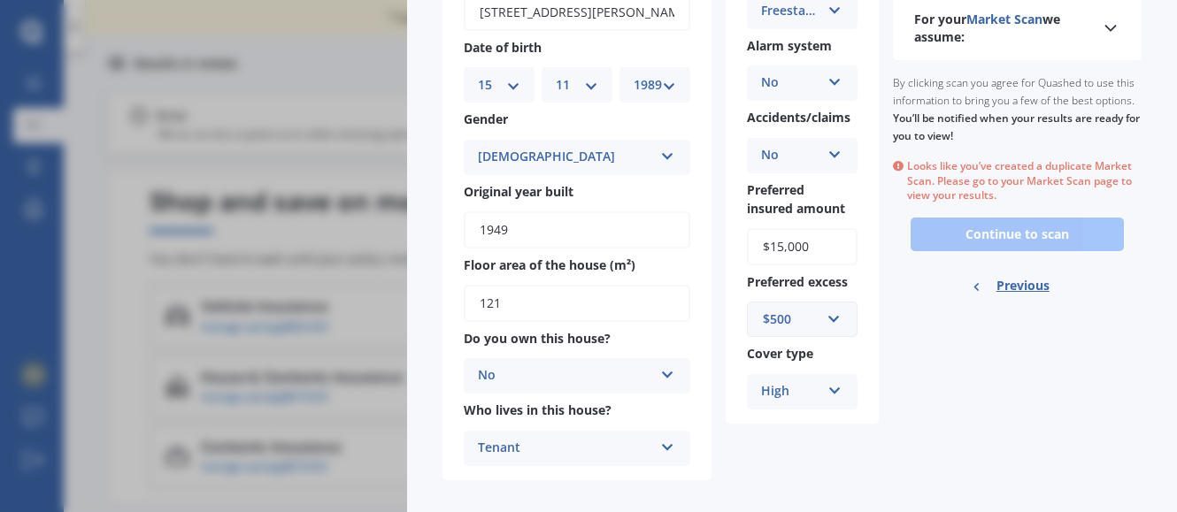
scroll to position [181, 0]
click at [395, 348] on div "Contents Market Scan summary 90 % Check your details and click continue to scan…" at bounding box center [588, 256] width 1177 height 512
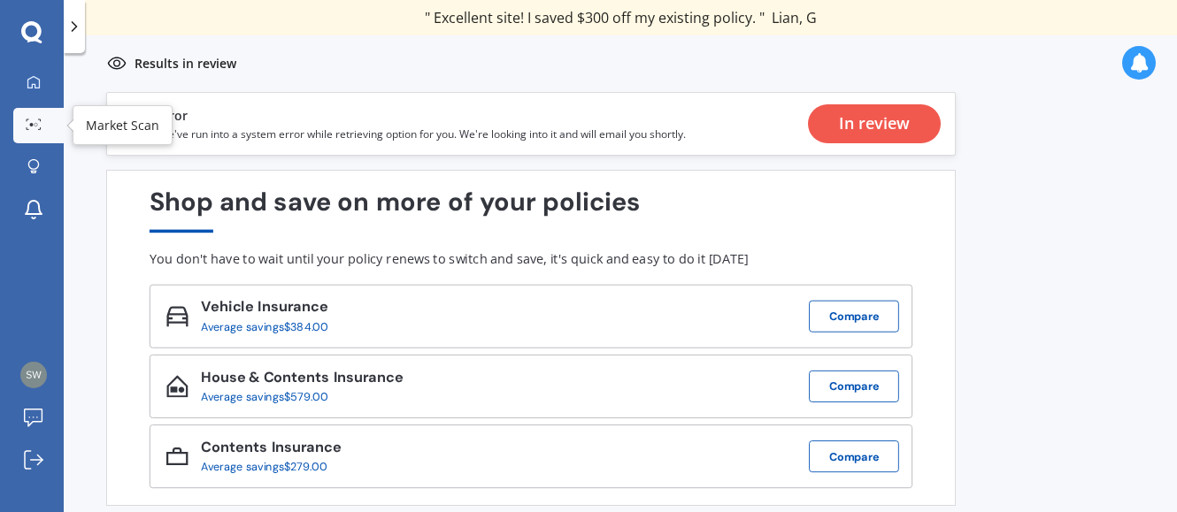
click at [35, 125] on circle at bounding box center [37, 125] width 4 height 4
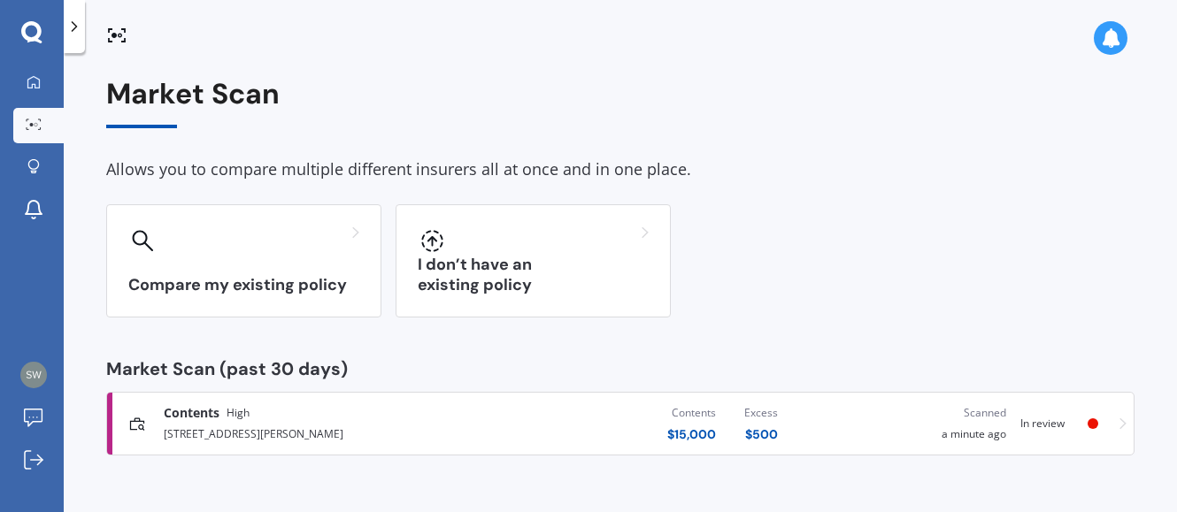
click at [580, 429] on div "Contents $ 15,000 Excess $ 500" at bounding box center [626, 423] width 332 height 53
click at [519, 439] on div "Contents $ 15,000 Excess $ 500" at bounding box center [626, 423] width 332 height 53
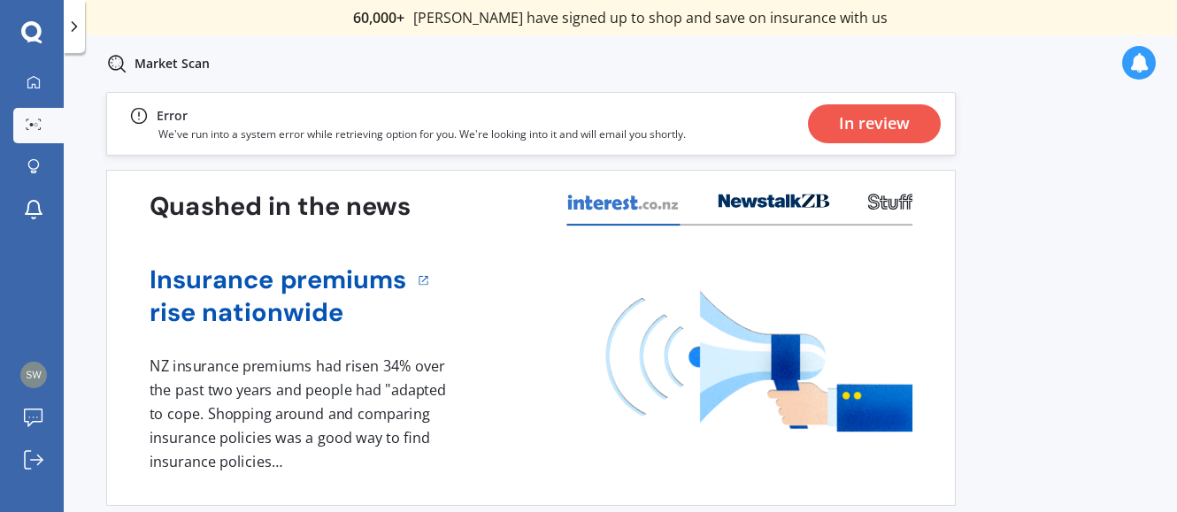
scroll to position [63, 0]
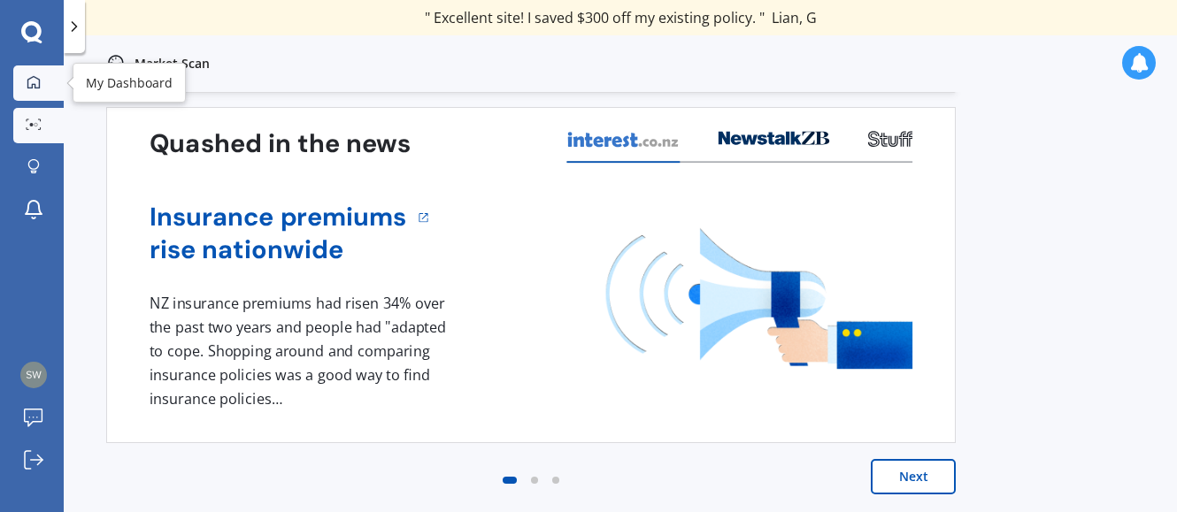
click at [27, 67] on link "My Dashboard" at bounding box center [38, 82] width 50 height 35
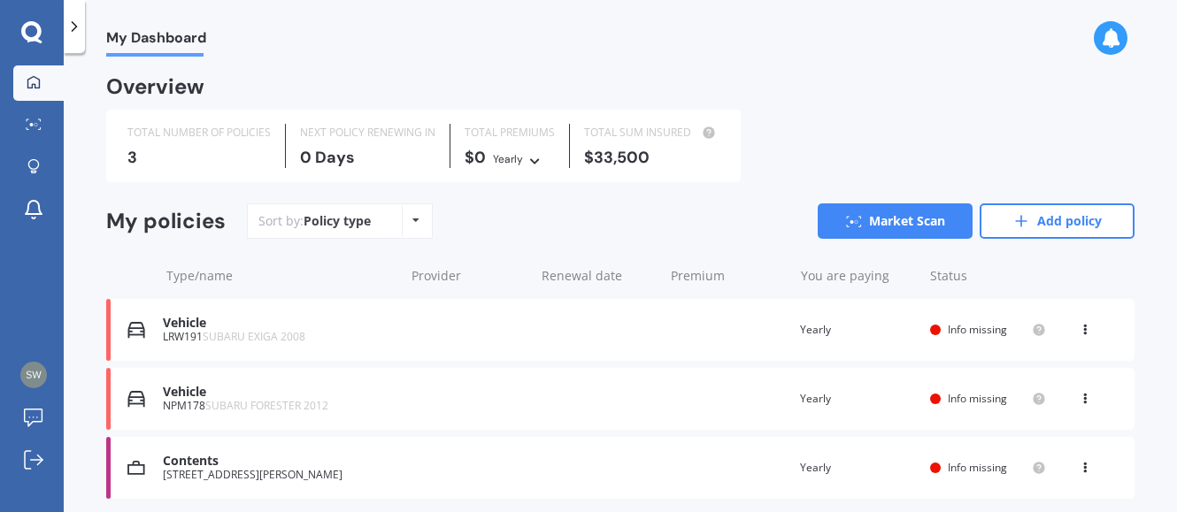
scroll to position [61, 0]
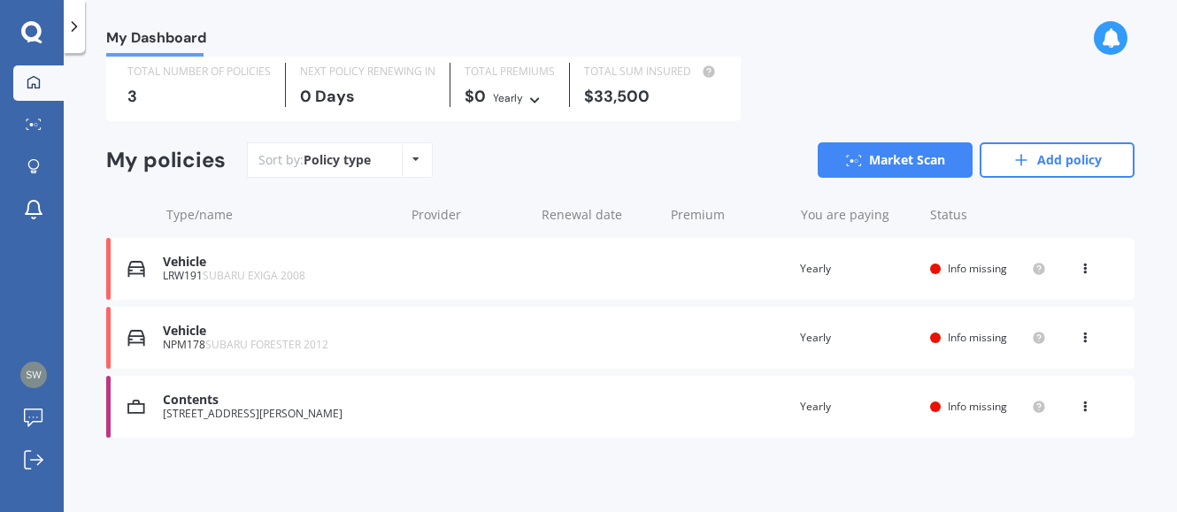
click at [402, 422] on div "Contents [STREET_ADDRESS][PERSON_NAME] Renewal date Premium You are paying Year…" at bounding box center [620, 407] width 1028 height 62
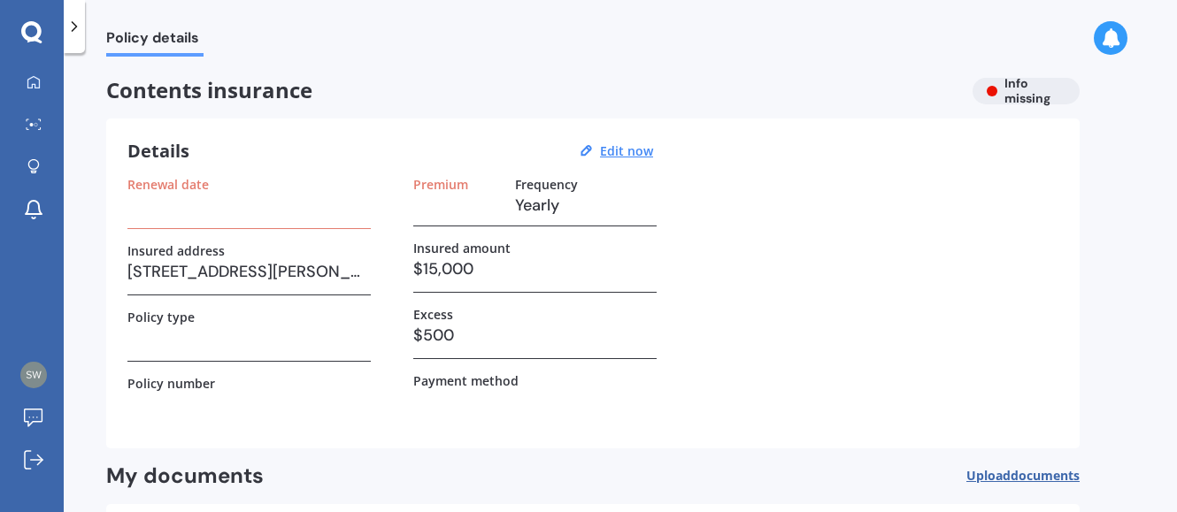
scroll to position [167, 0]
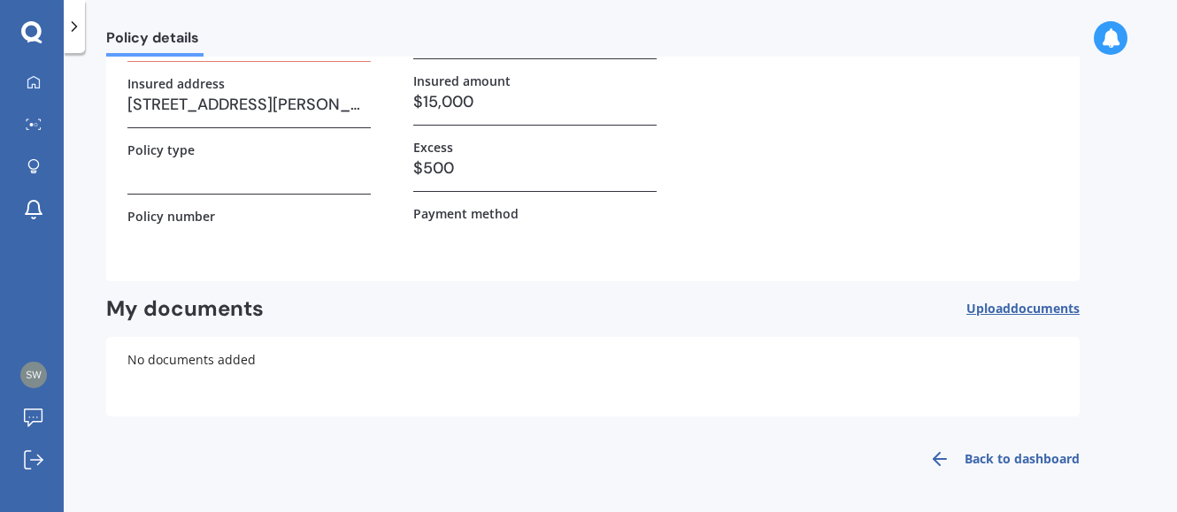
click at [985, 451] on link "Back to dashboard" at bounding box center [998, 459] width 161 height 42
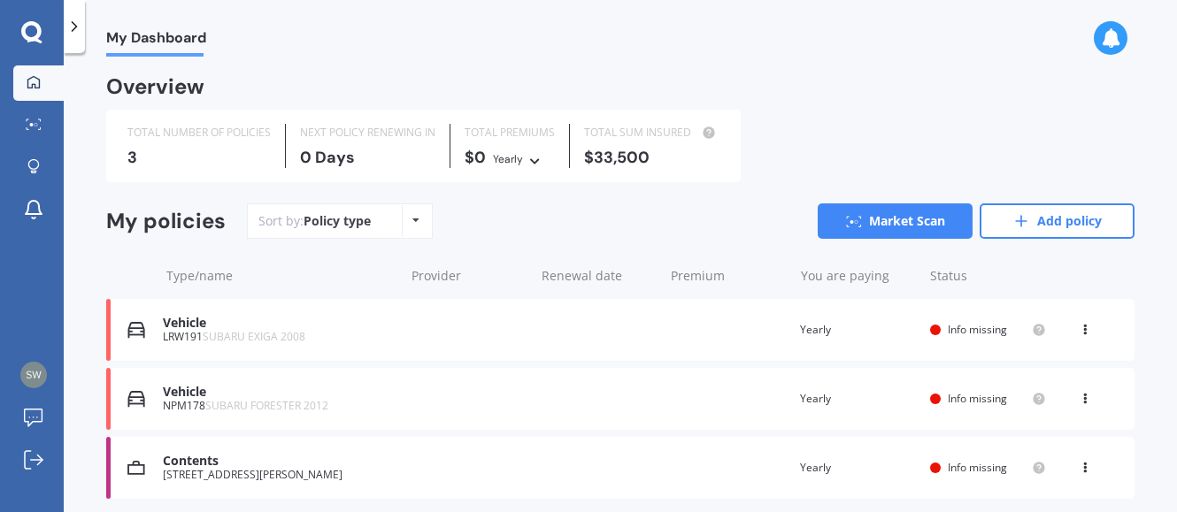
scroll to position [61, 0]
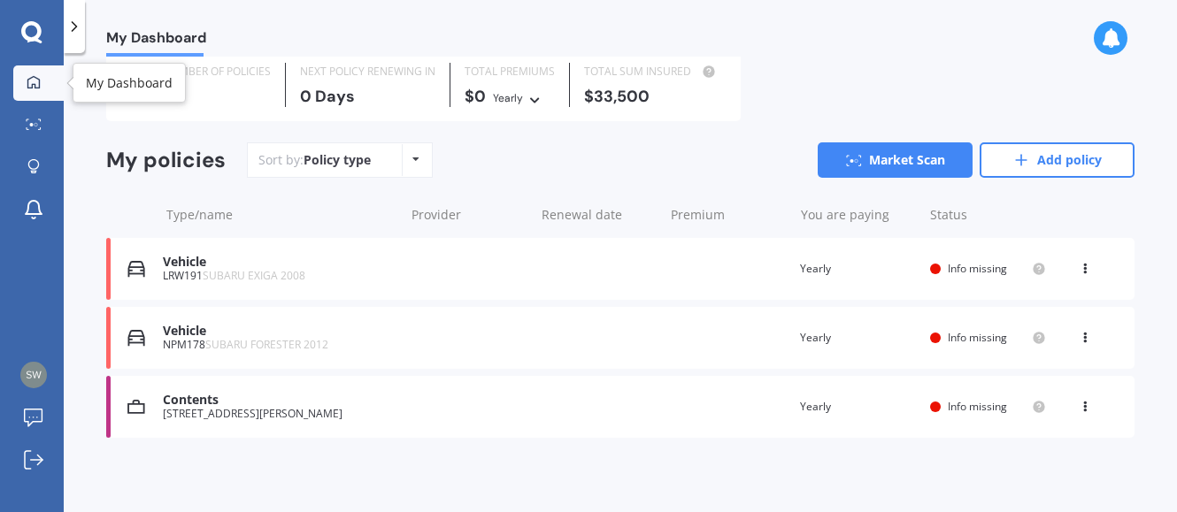
click at [35, 78] on icon at bounding box center [34, 82] width 14 height 14
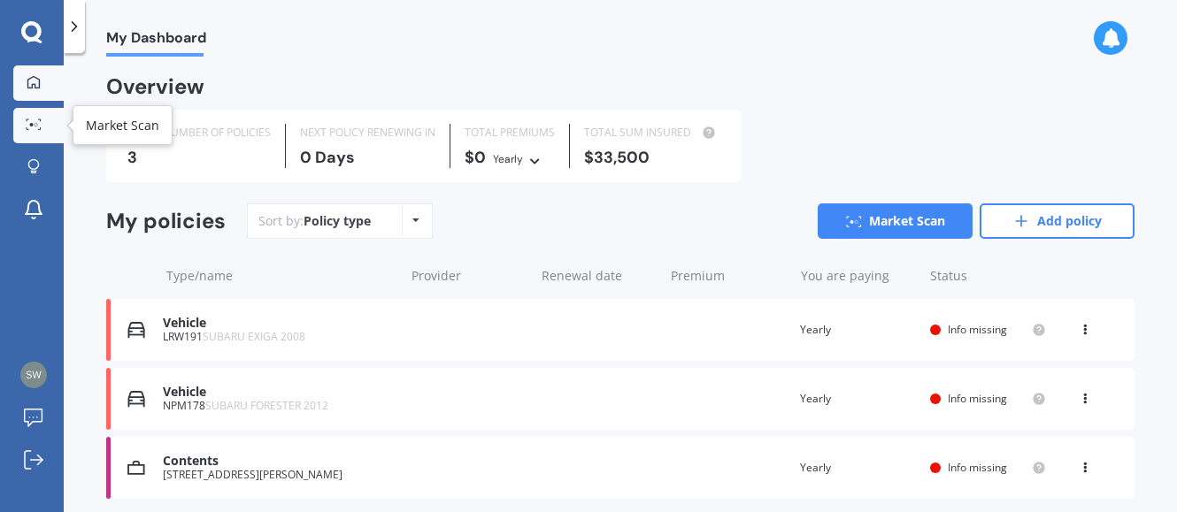
click at [38, 128] on icon at bounding box center [34, 125] width 16 height 12
